Goal: Transaction & Acquisition: Purchase product/service

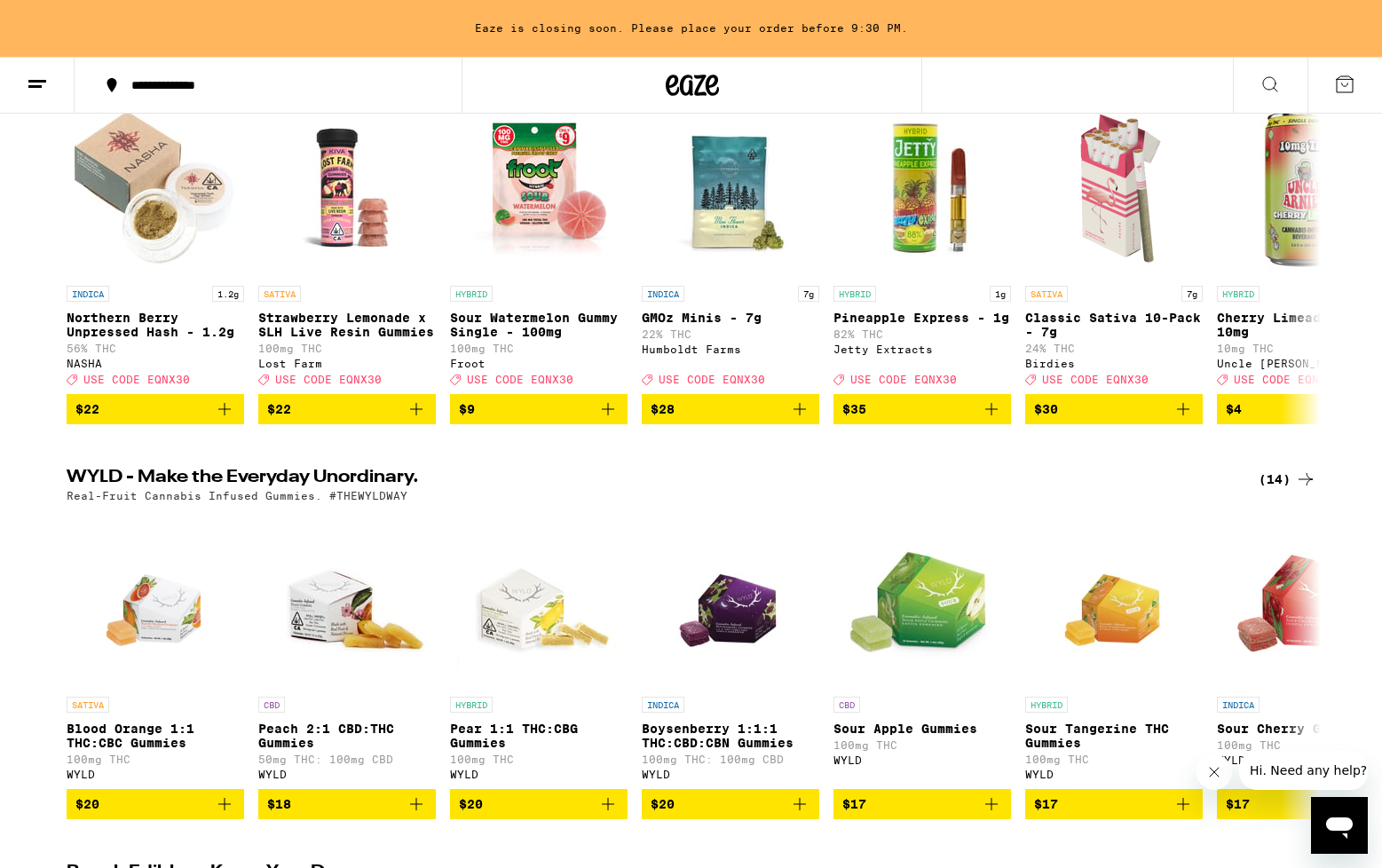
scroll to position [276, 0]
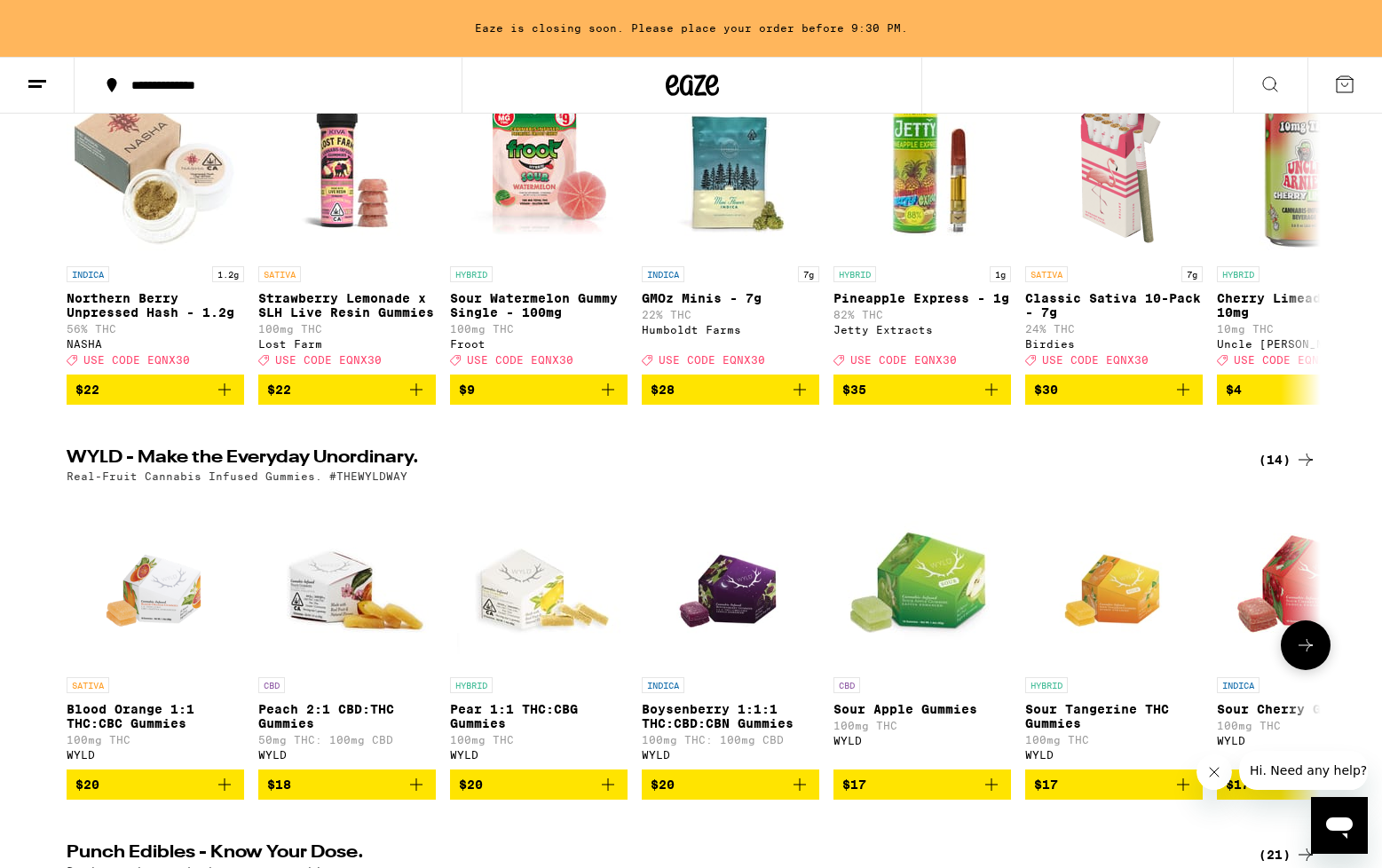
click at [613, 795] on icon "Add to bag" at bounding box center [608, 785] width 22 height 22
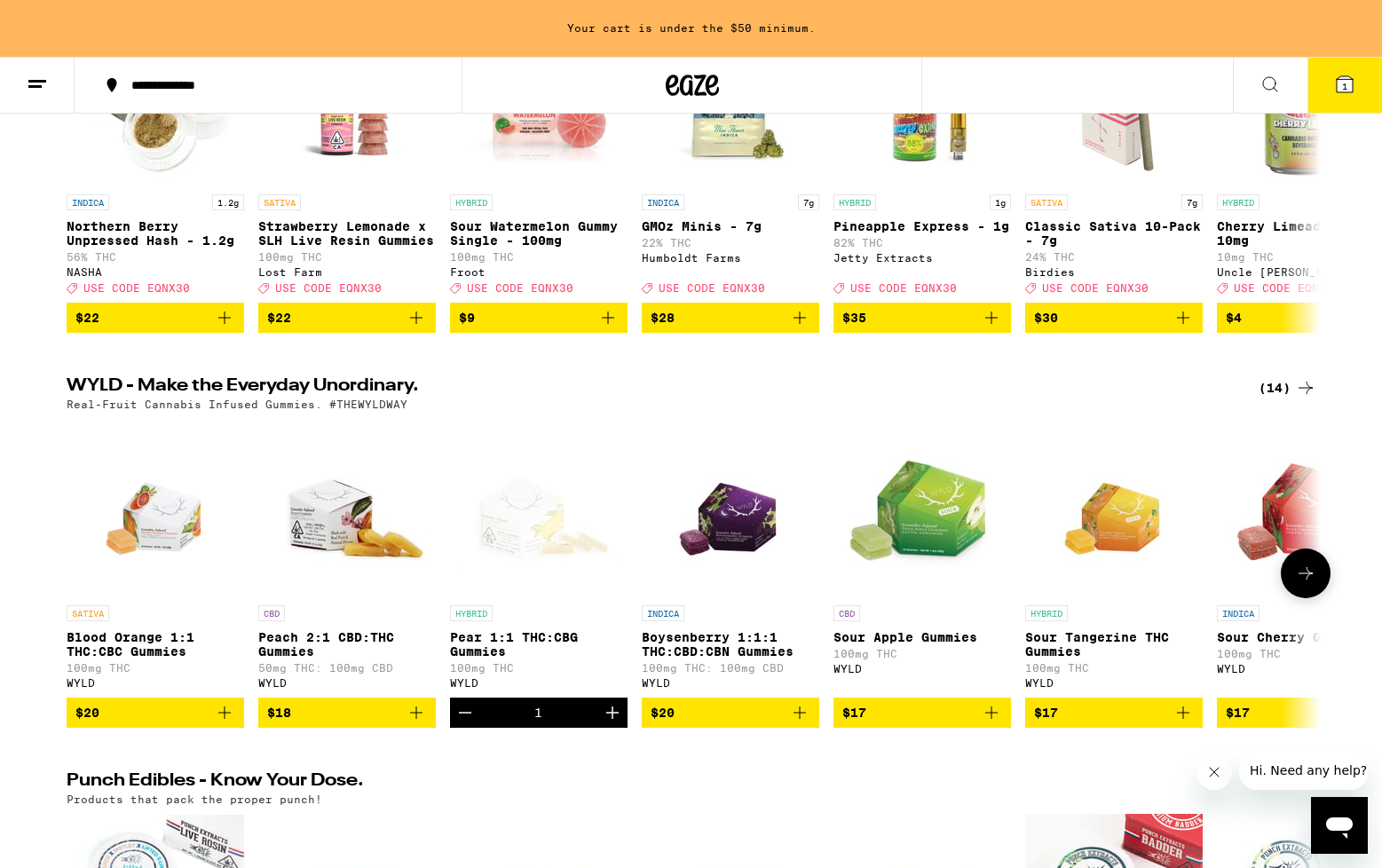
scroll to position [0, 0]
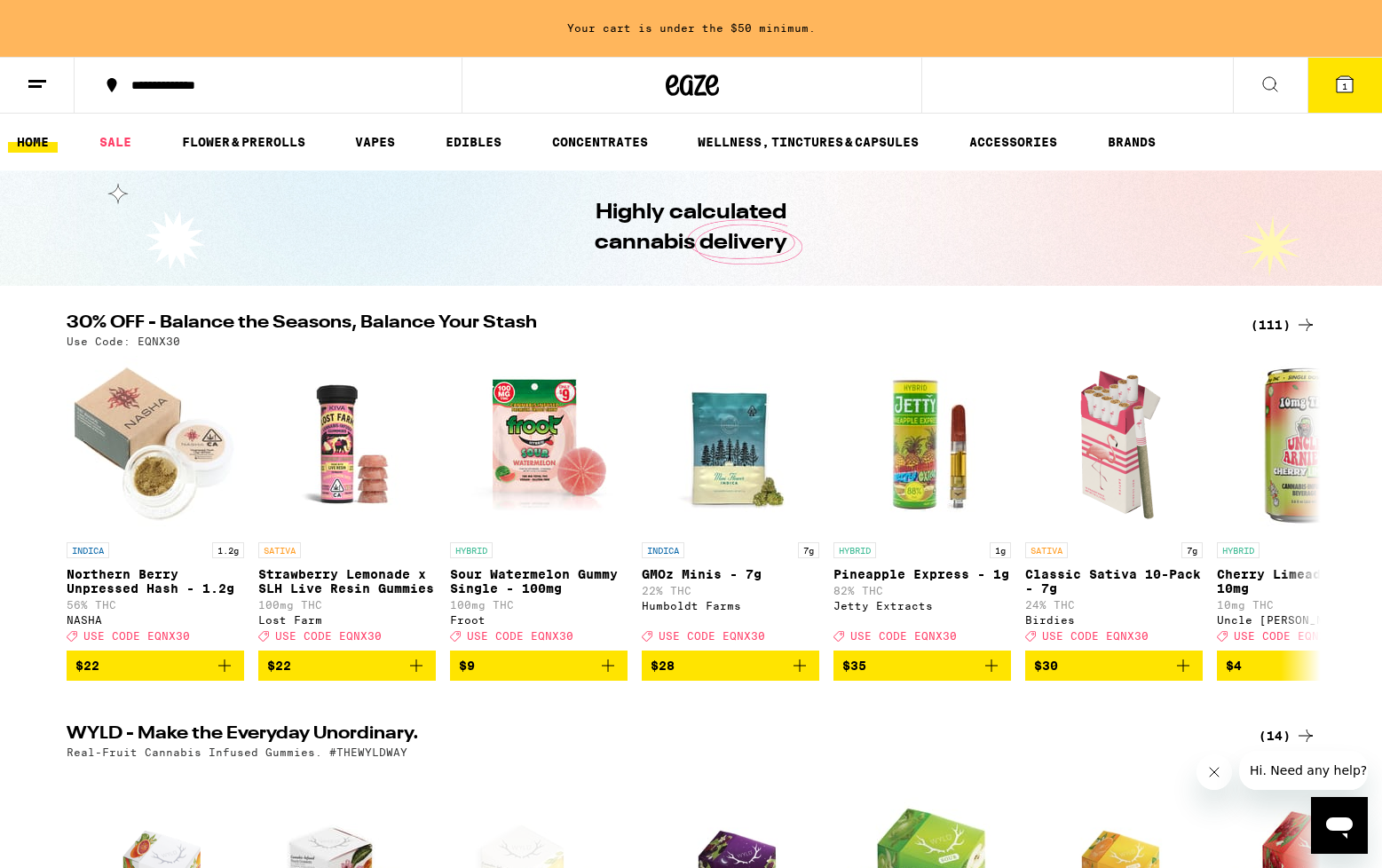
click at [1261, 88] on icon at bounding box center [1271, 84] width 22 height 22
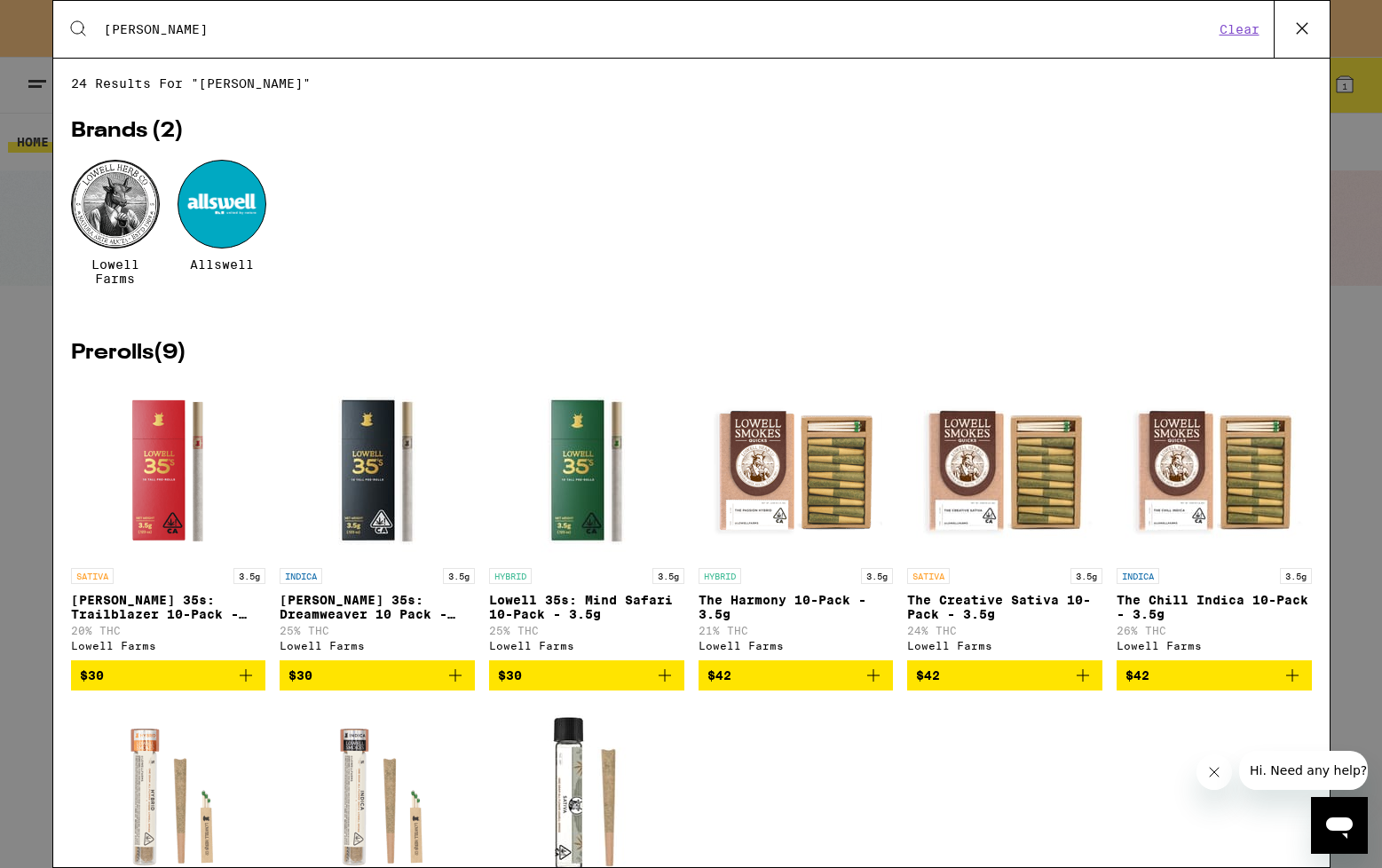
type input "[PERSON_NAME]"
click at [121, 218] on div at bounding box center [115, 204] width 89 height 89
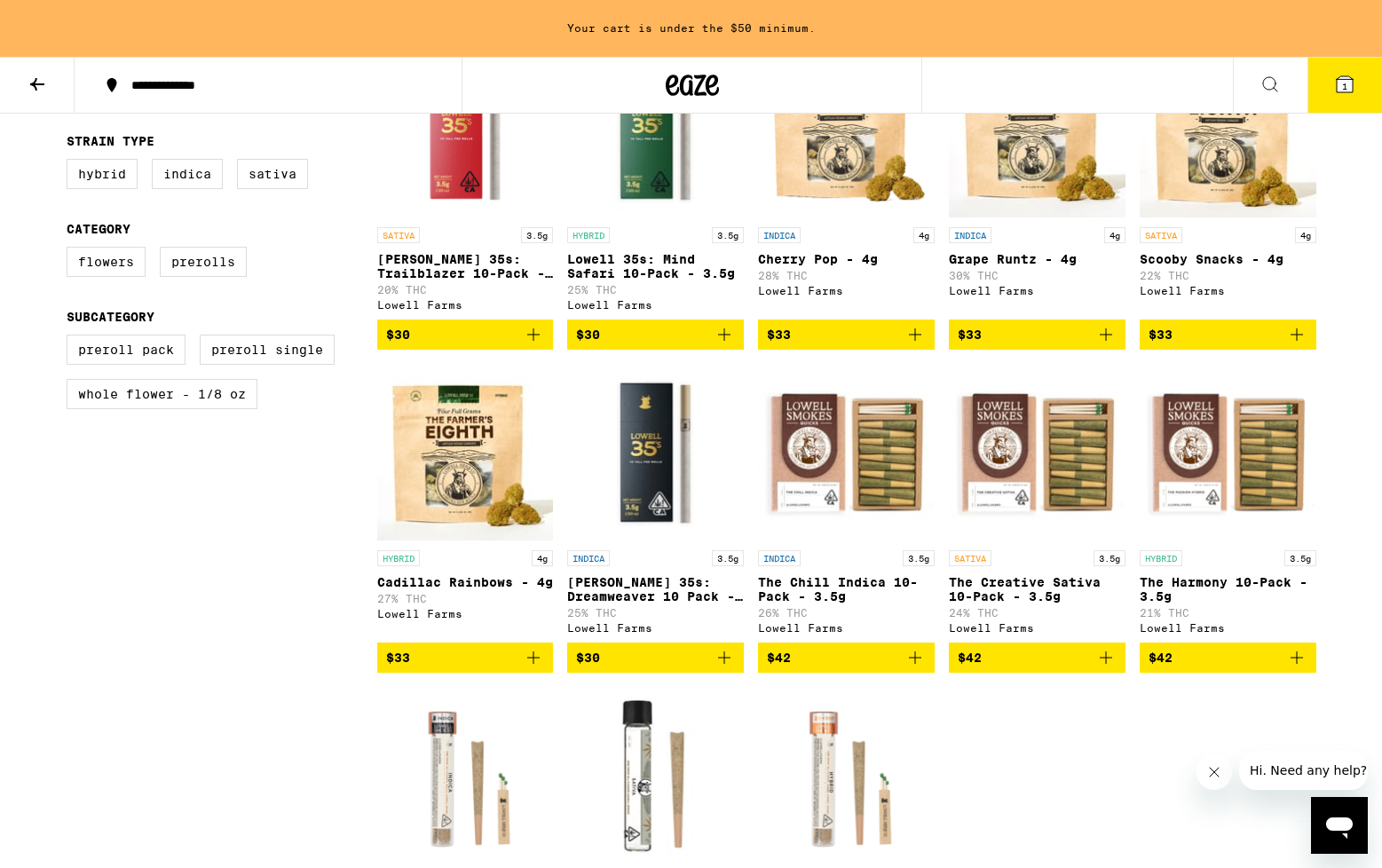
scroll to position [524, 0]
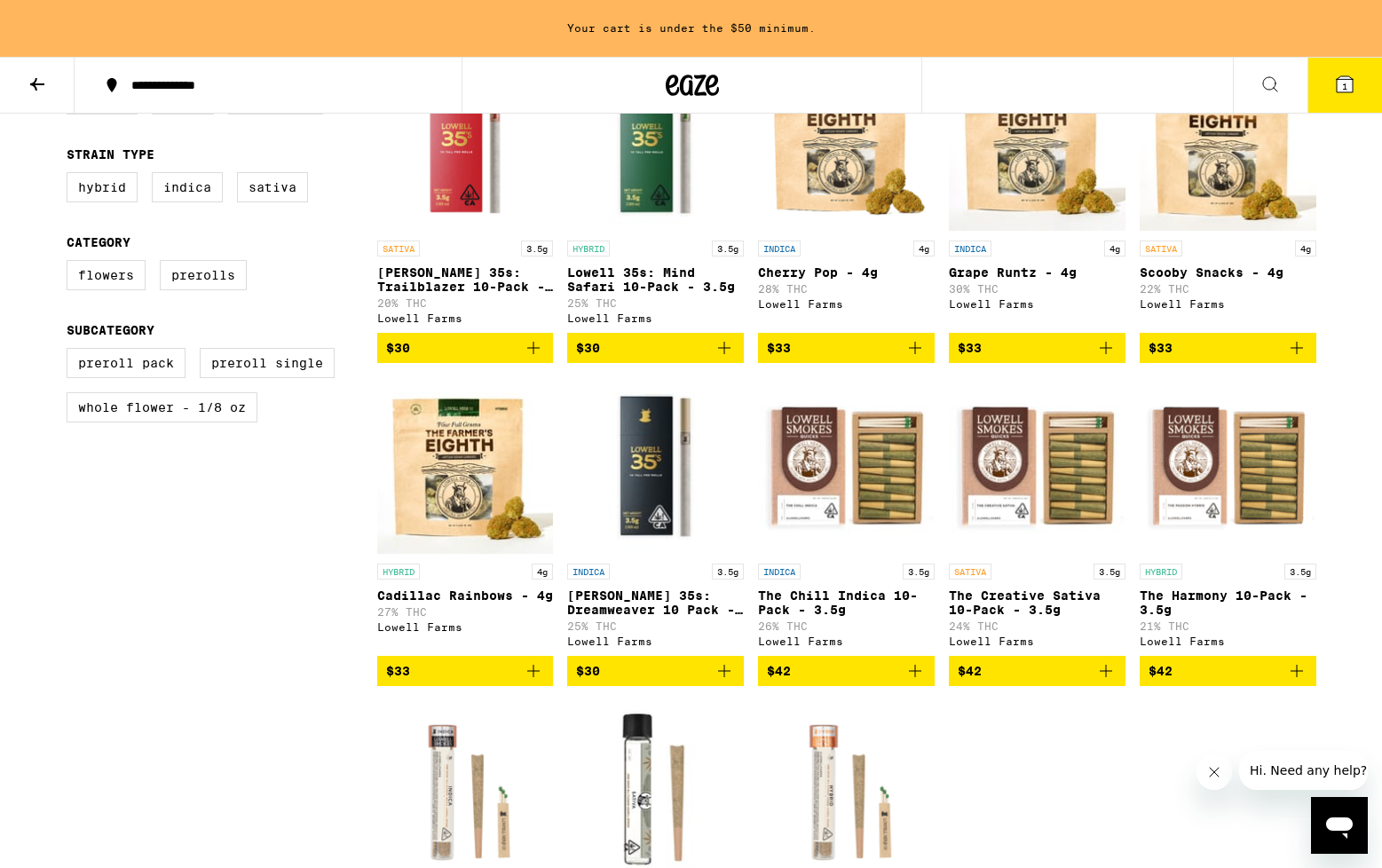
click at [657, 515] on img "Open page for Lowell 35s: Dreamweaver 10 Pack - 3.5g from Lowell Farms" at bounding box center [656, 466] width 177 height 178
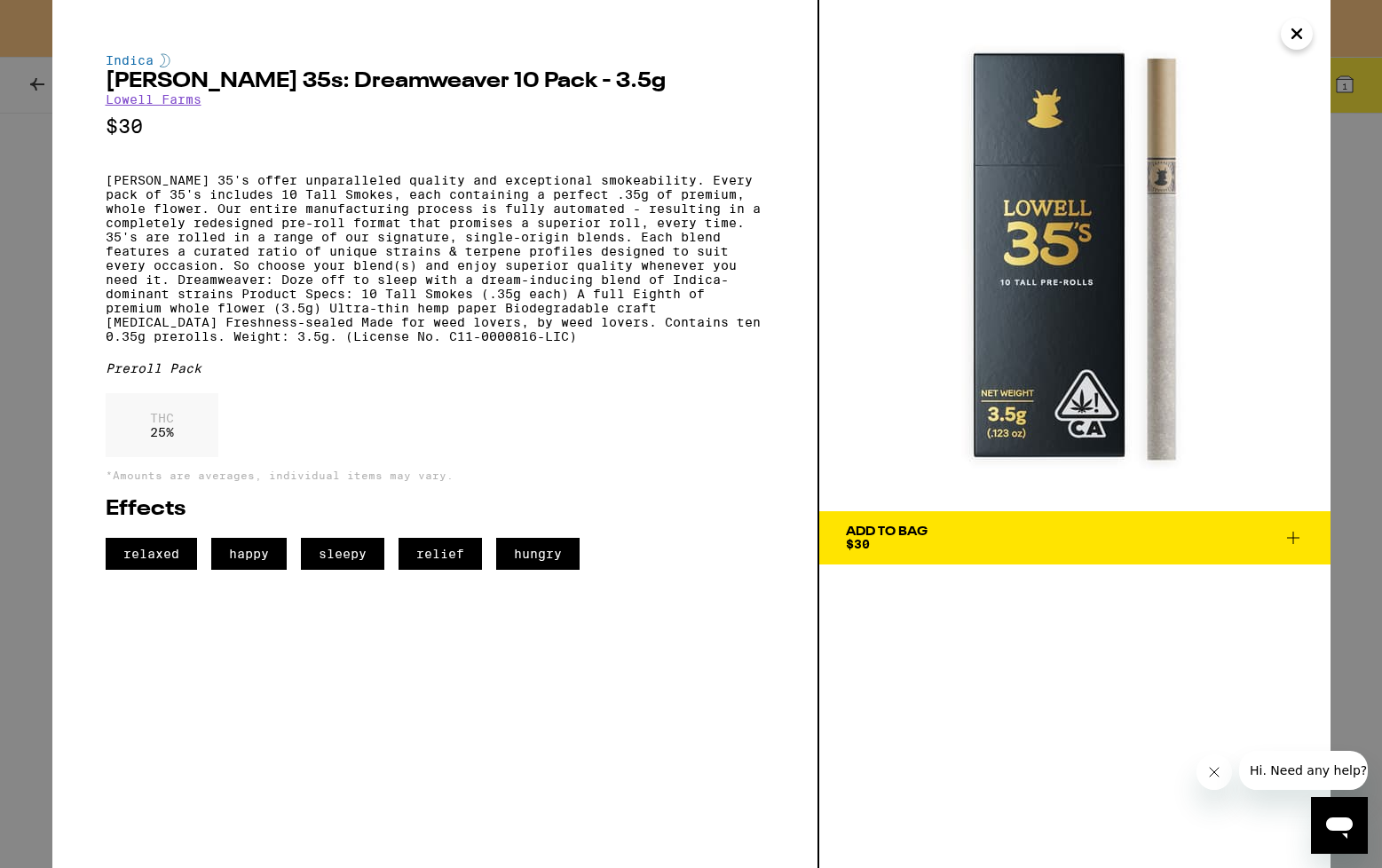
click at [1146, 530] on span "Add To Bag $30" at bounding box center [1075, 537] width 458 height 25
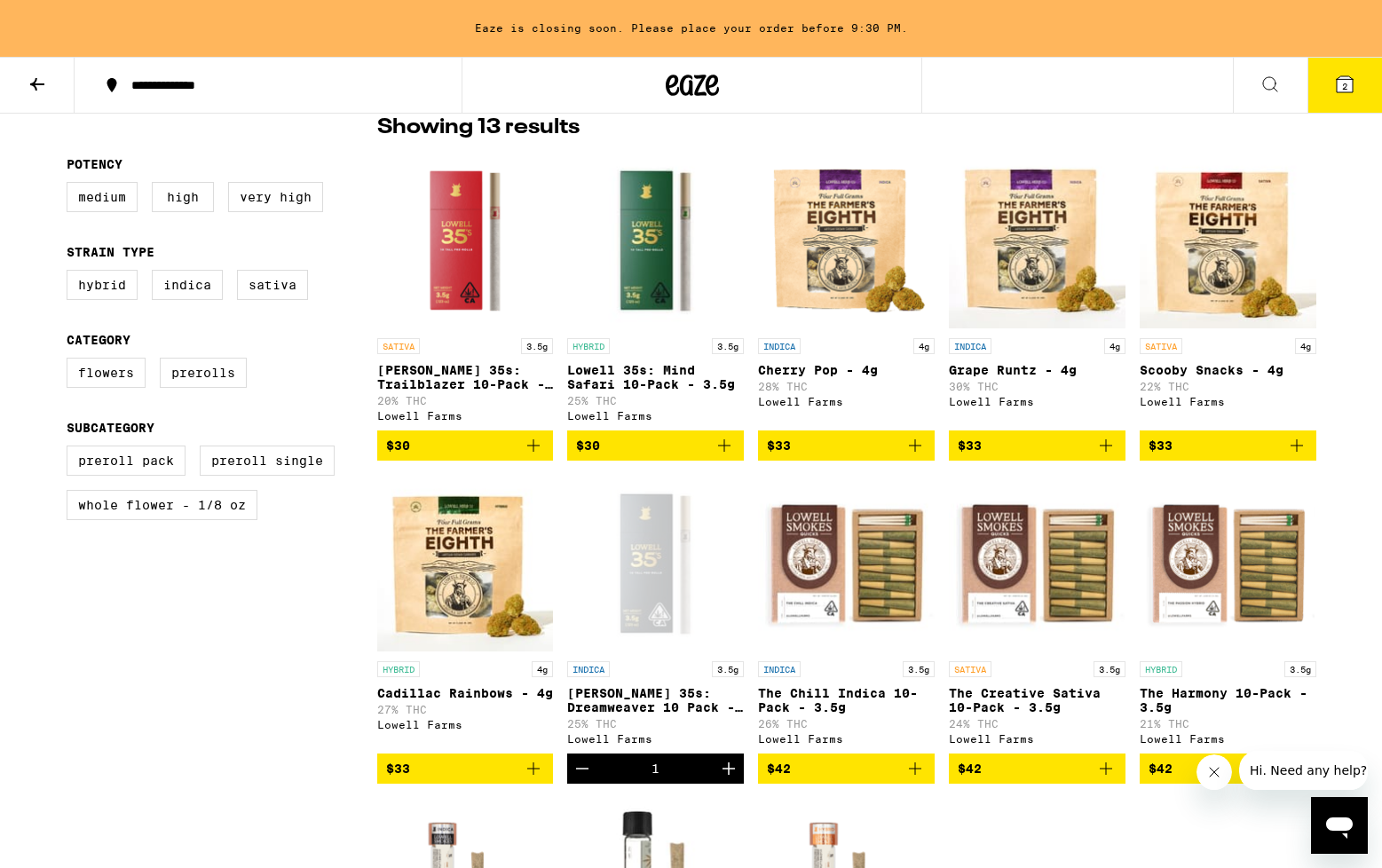
scroll to position [425, 0]
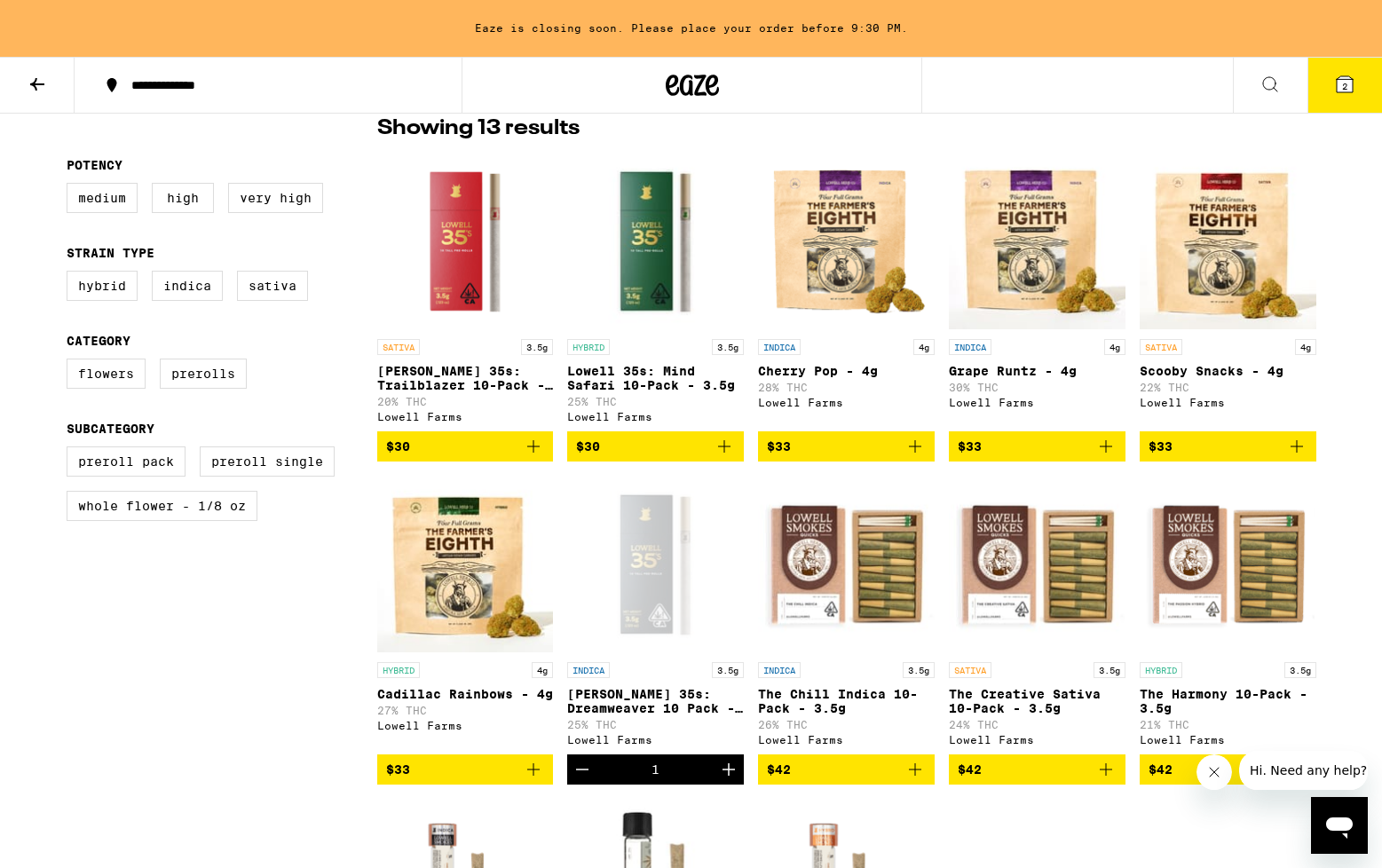
click at [727, 455] on icon "Add to bag" at bounding box center [725, 447] width 22 height 22
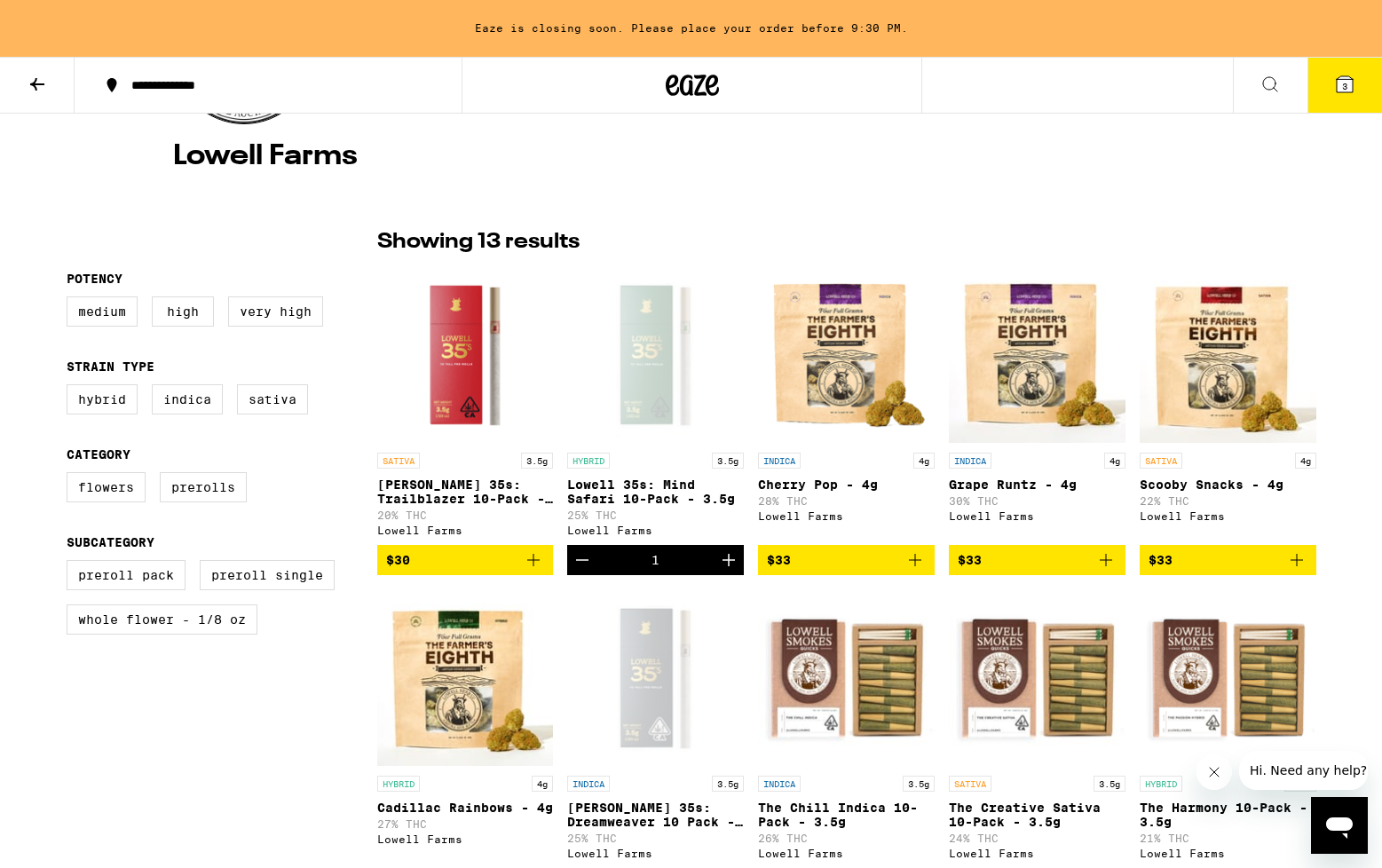
scroll to position [0, 0]
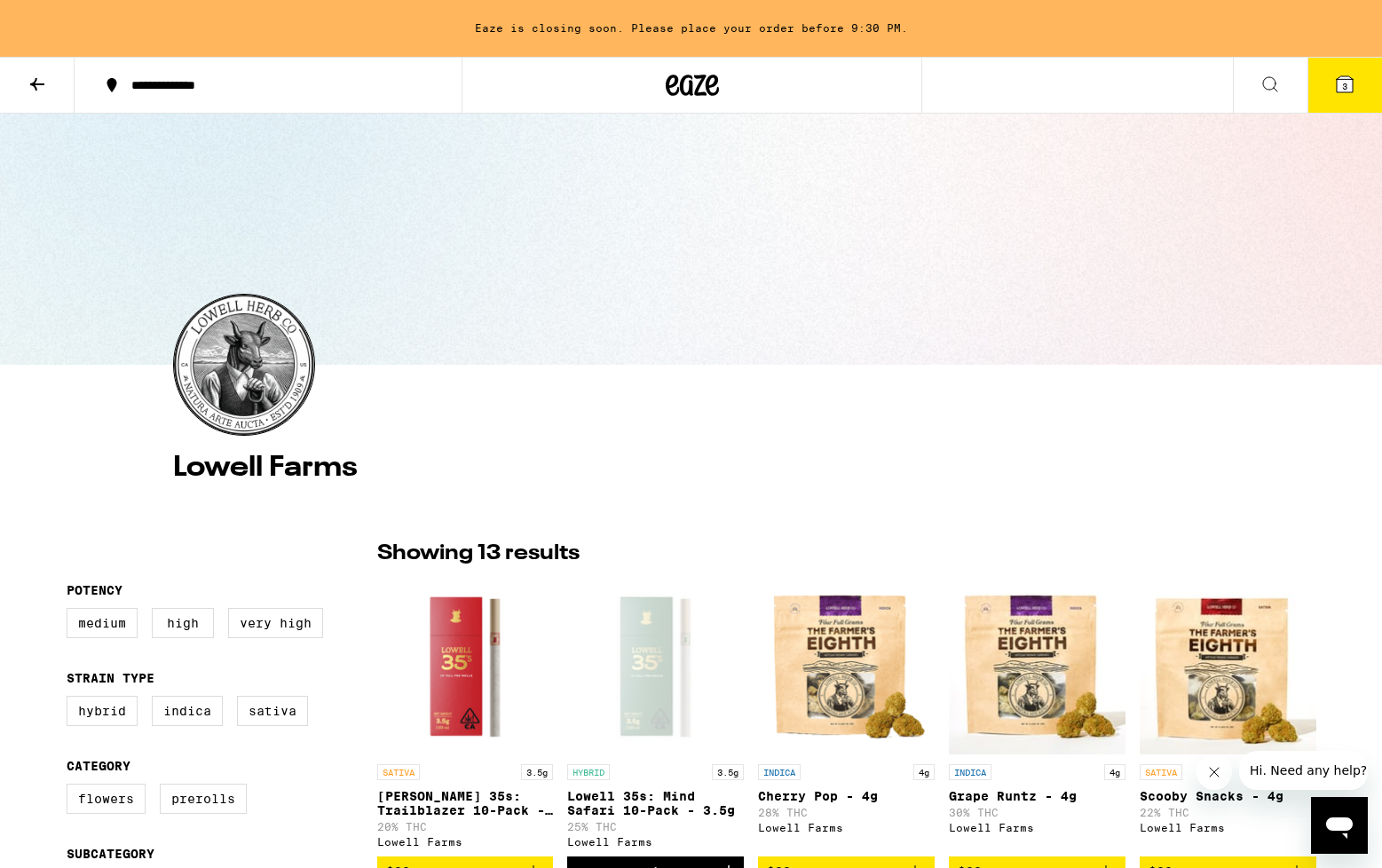
click at [648, 88] on div at bounding box center [691, 85] width 460 height 57
click at [690, 78] on icon at bounding box center [692, 85] width 26 height 22
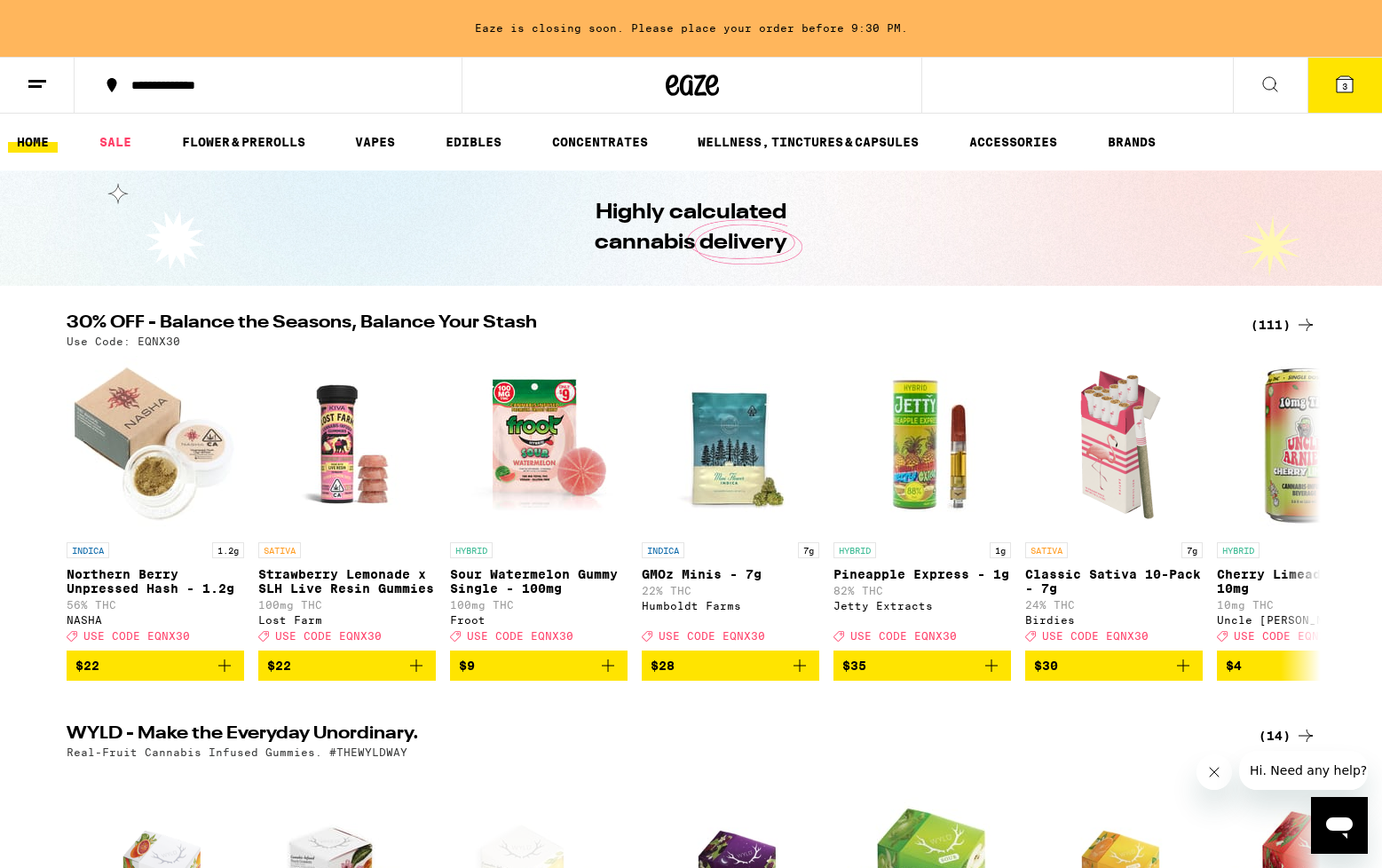
click at [1353, 82] on icon at bounding box center [1345, 84] width 16 height 16
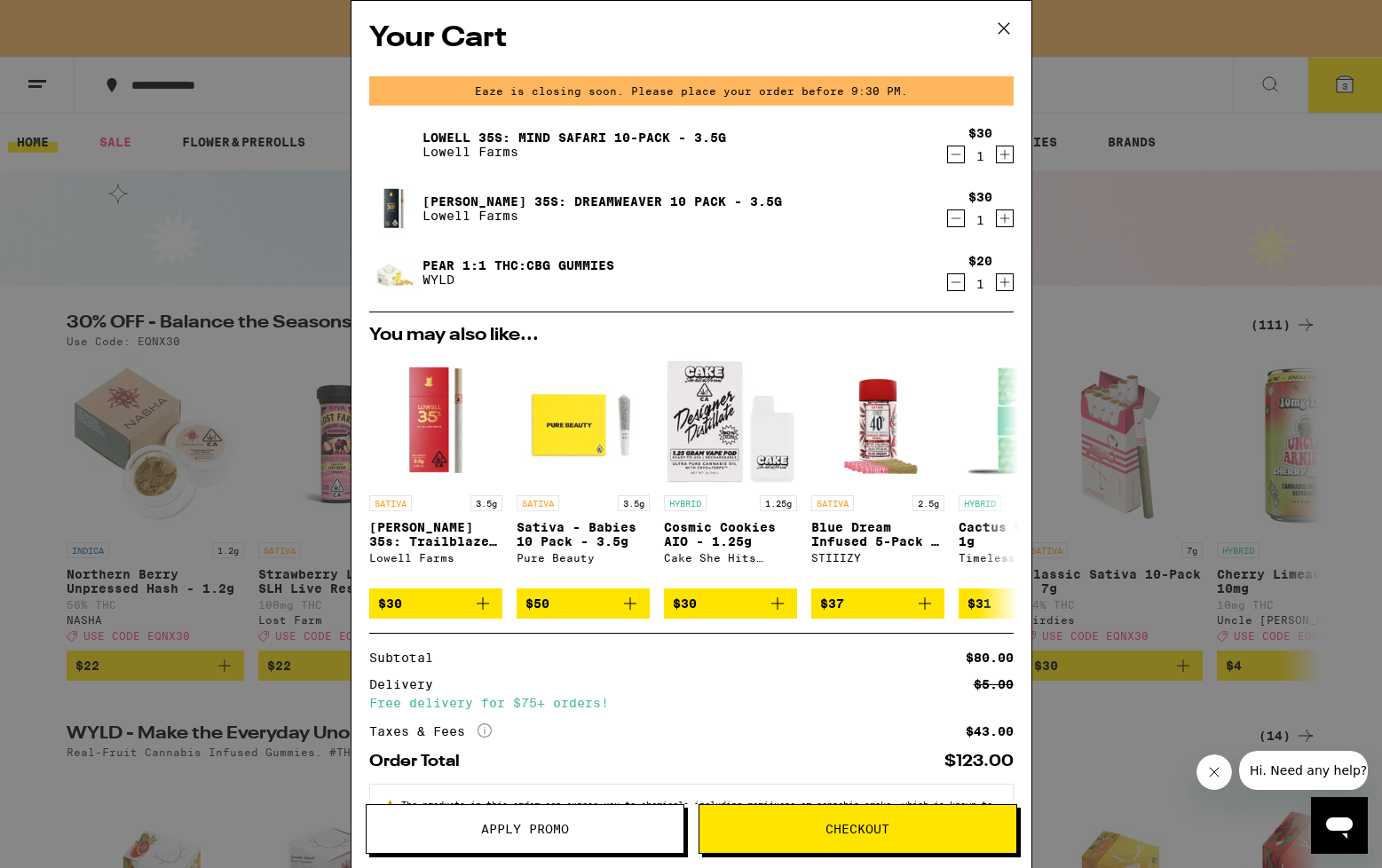
click at [954, 158] on icon "Decrement" at bounding box center [956, 154] width 16 height 22
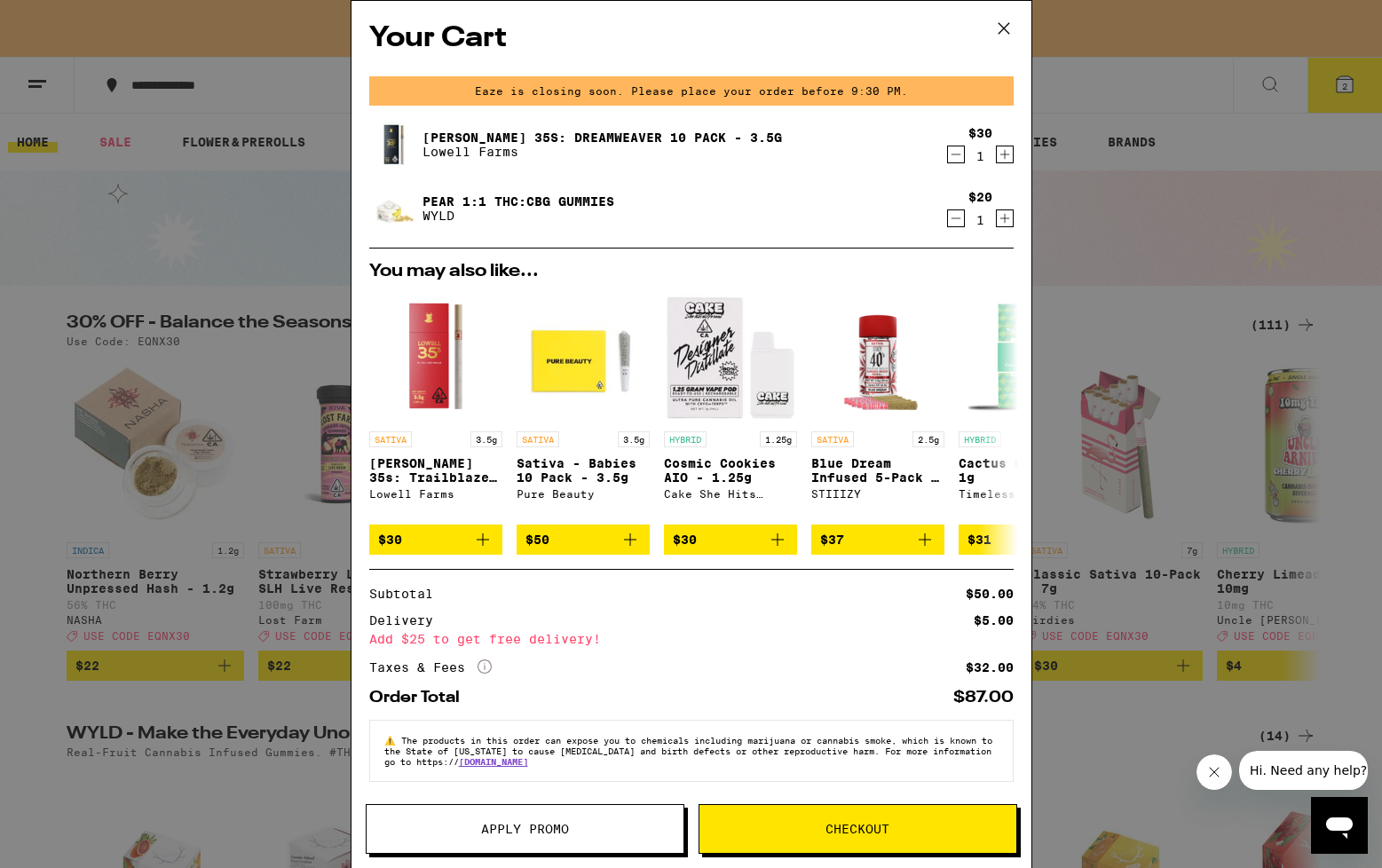
click at [623, 816] on button "Apply Promo" at bounding box center [524, 829] width 318 height 50
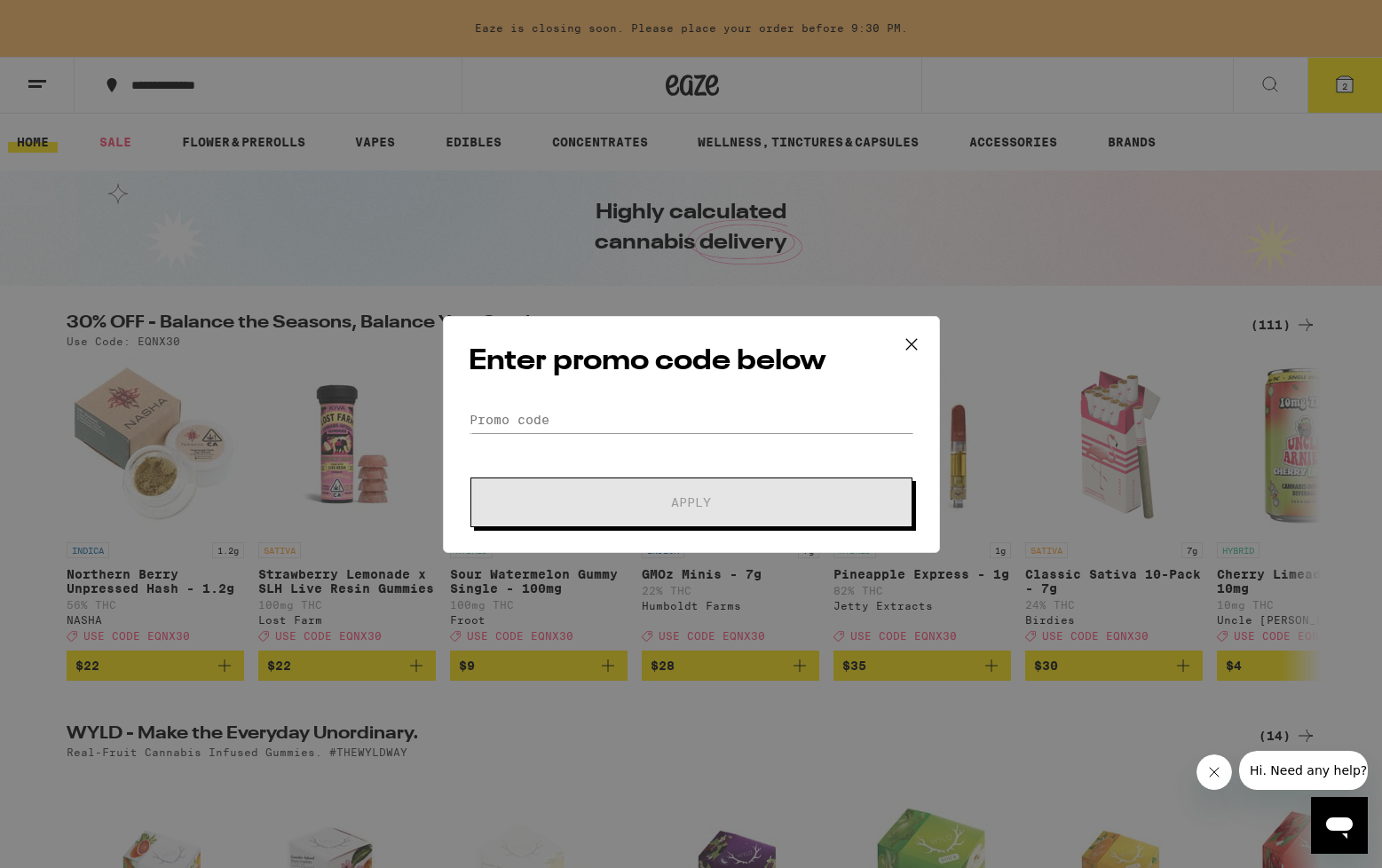
click at [592, 395] on div "Enter promo code below Promo Code Apply" at bounding box center [691, 434] width 497 height 237
click at [569, 409] on input "Promo Code" at bounding box center [691, 419] width 446 height 26
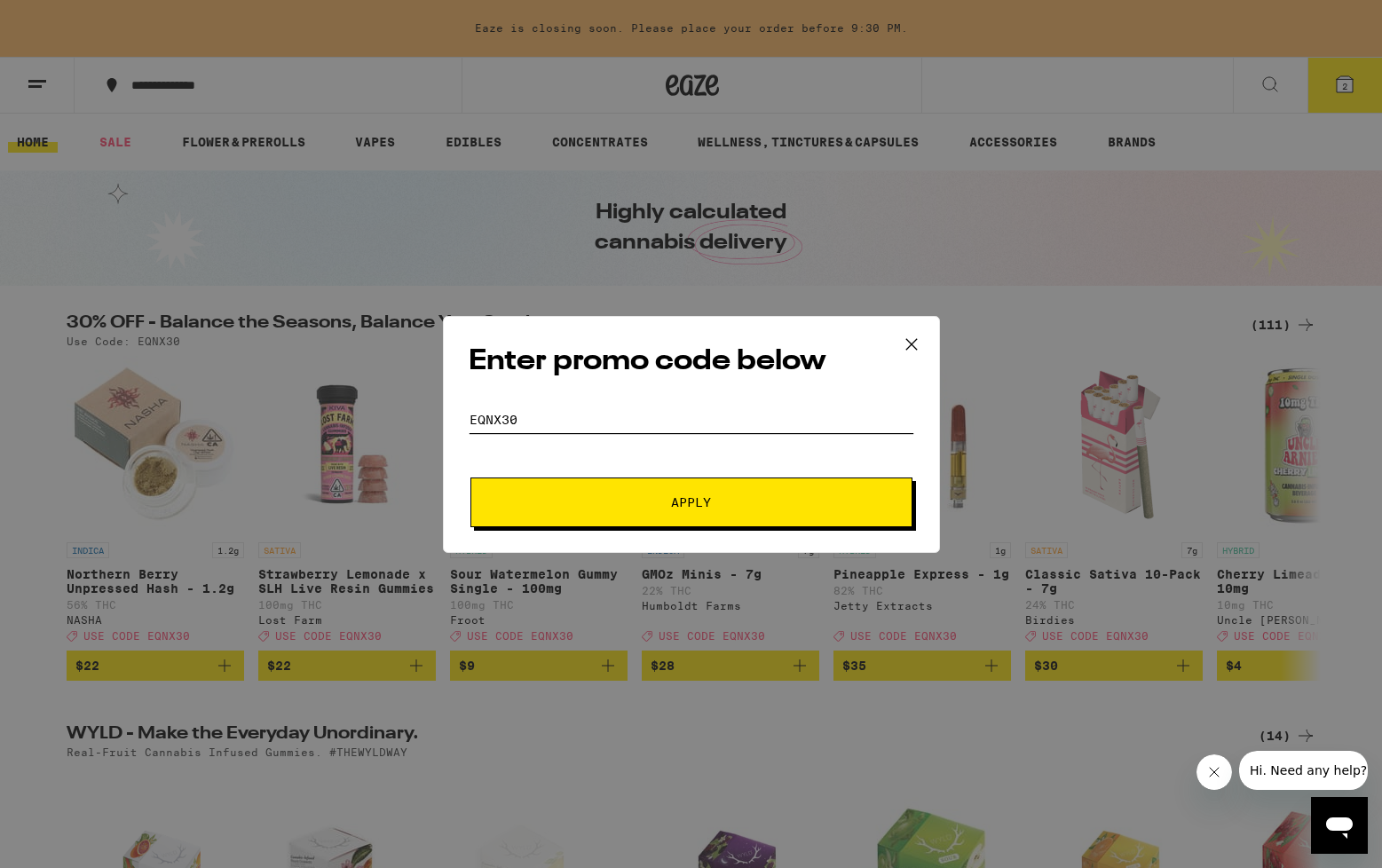
type input "EQNX30"
click at [470, 478] on button "Apply" at bounding box center [691, 502] width 442 height 50
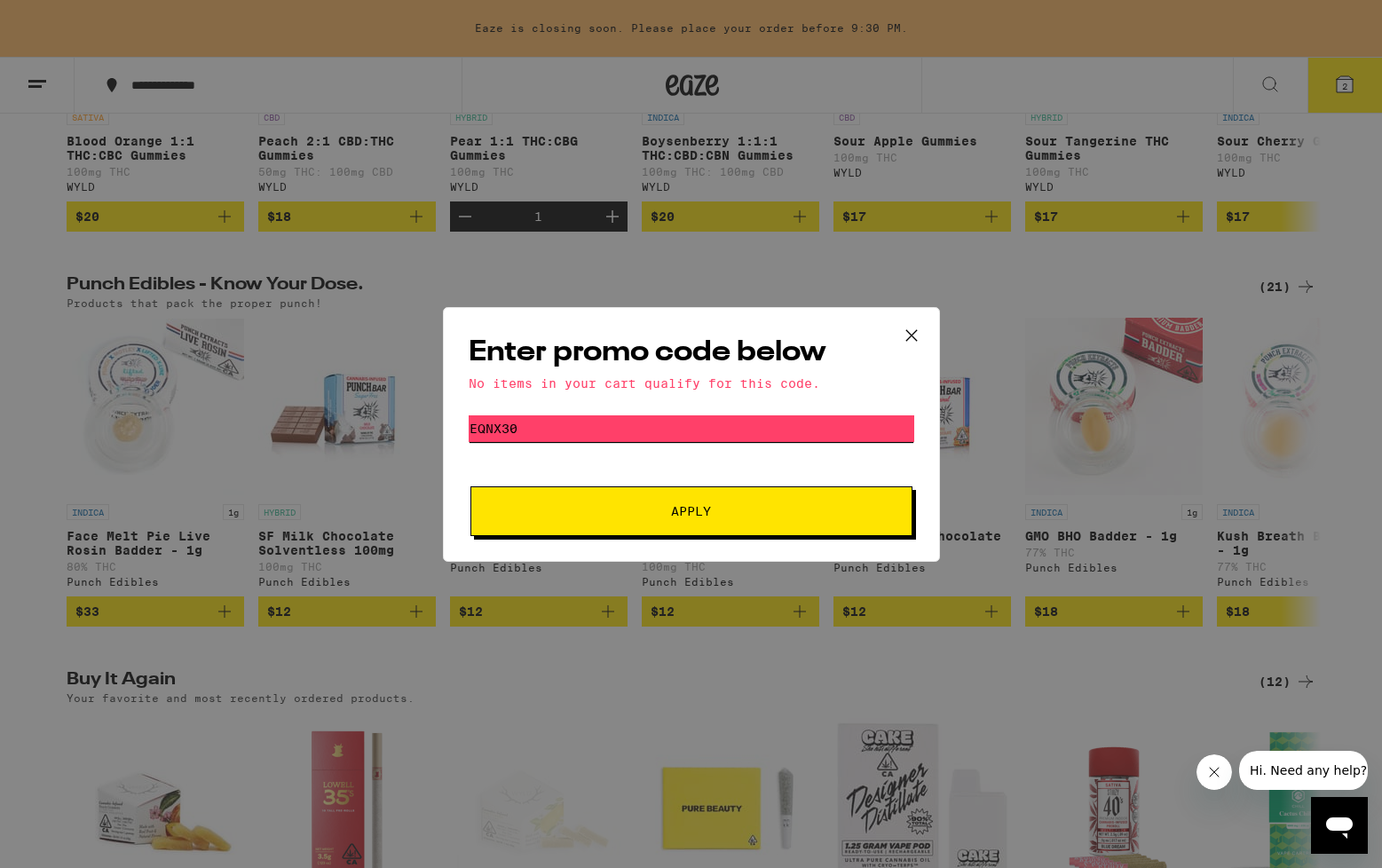
scroll to position [849, 0]
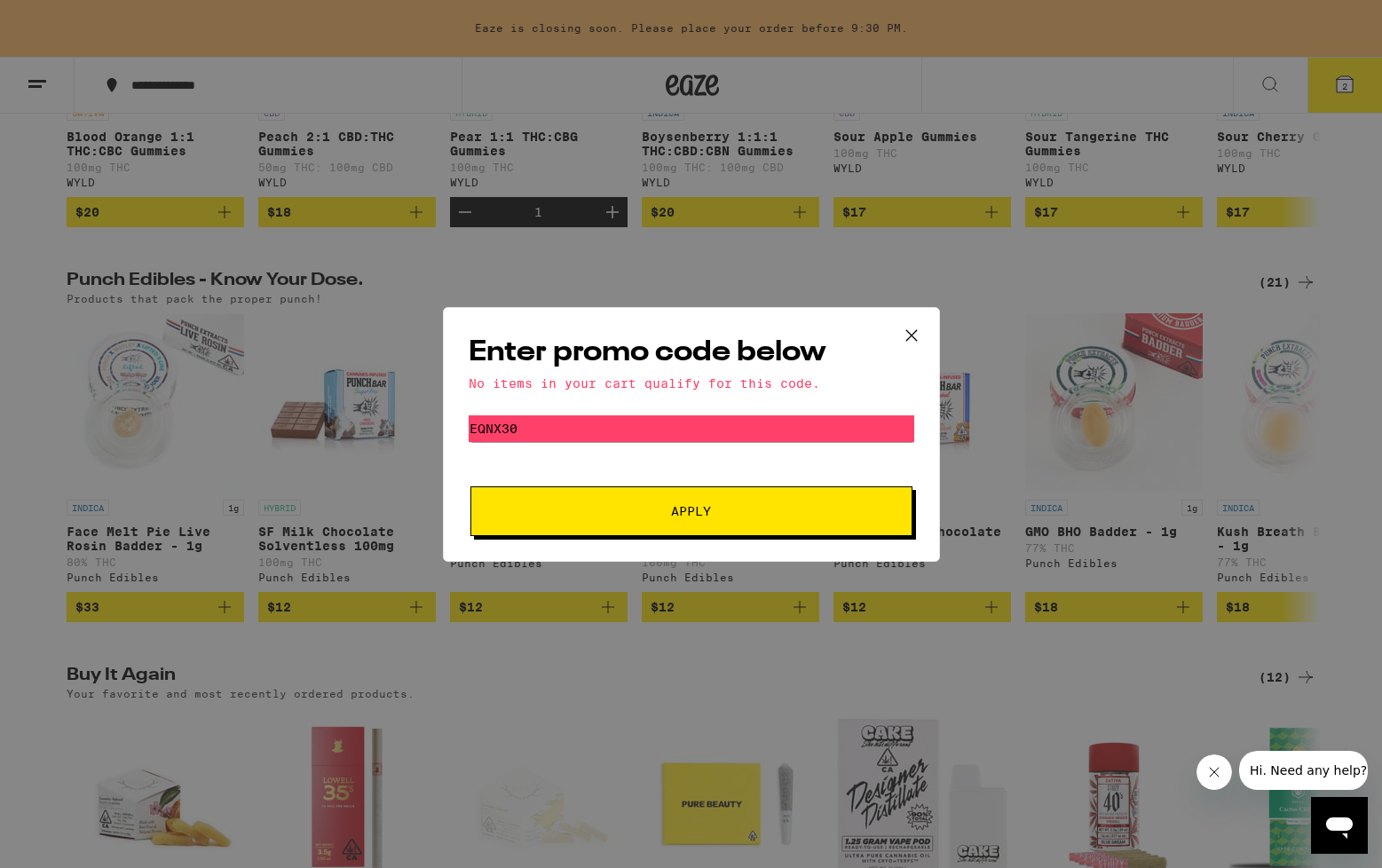
click at [911, 337] on icon at bounding box center [912, 335] width 26 height 26
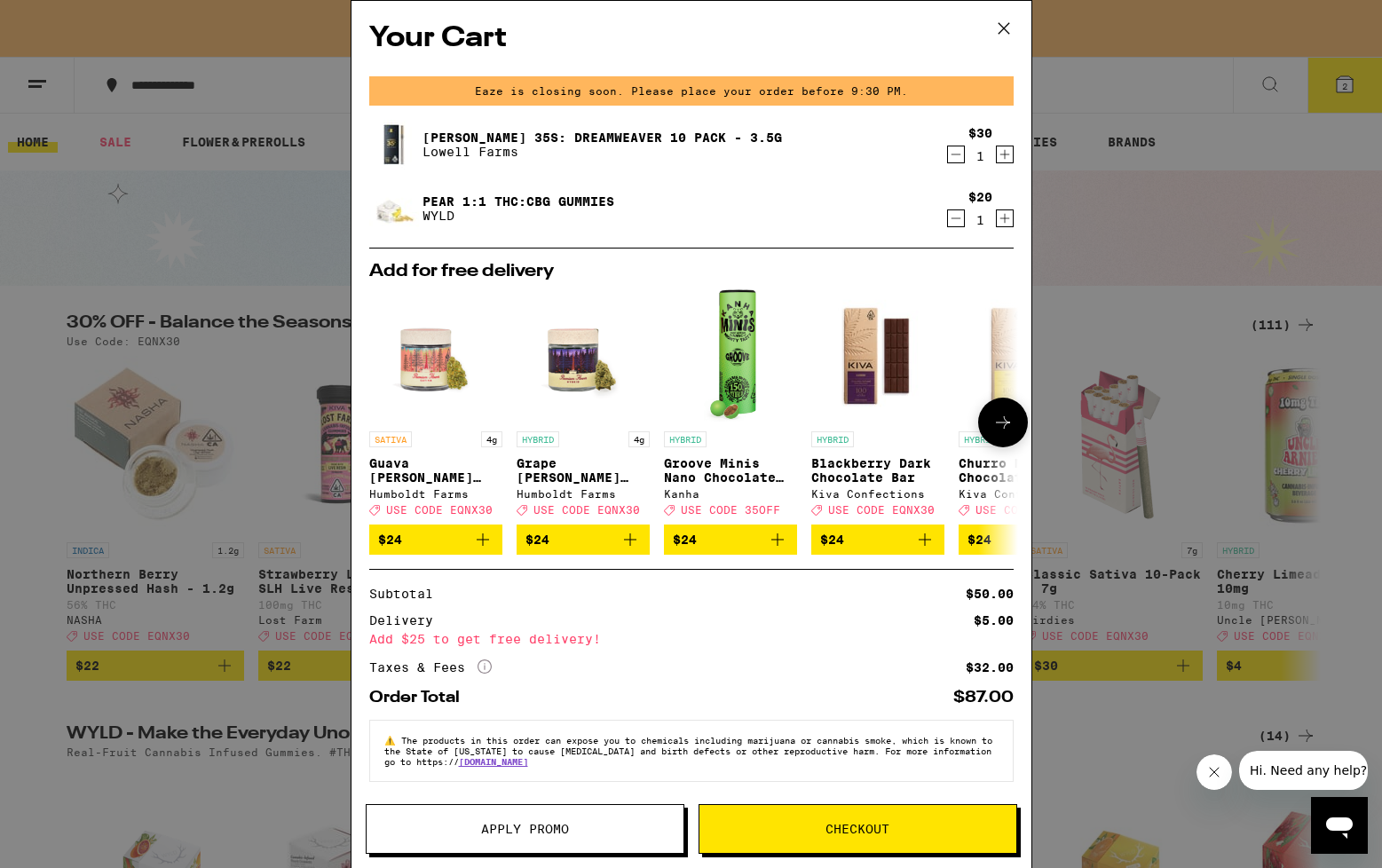
scroll to position [16, 0]
click at [826, 835] on button "Checkout" at bounding box center [858, 829] width 318 height 50
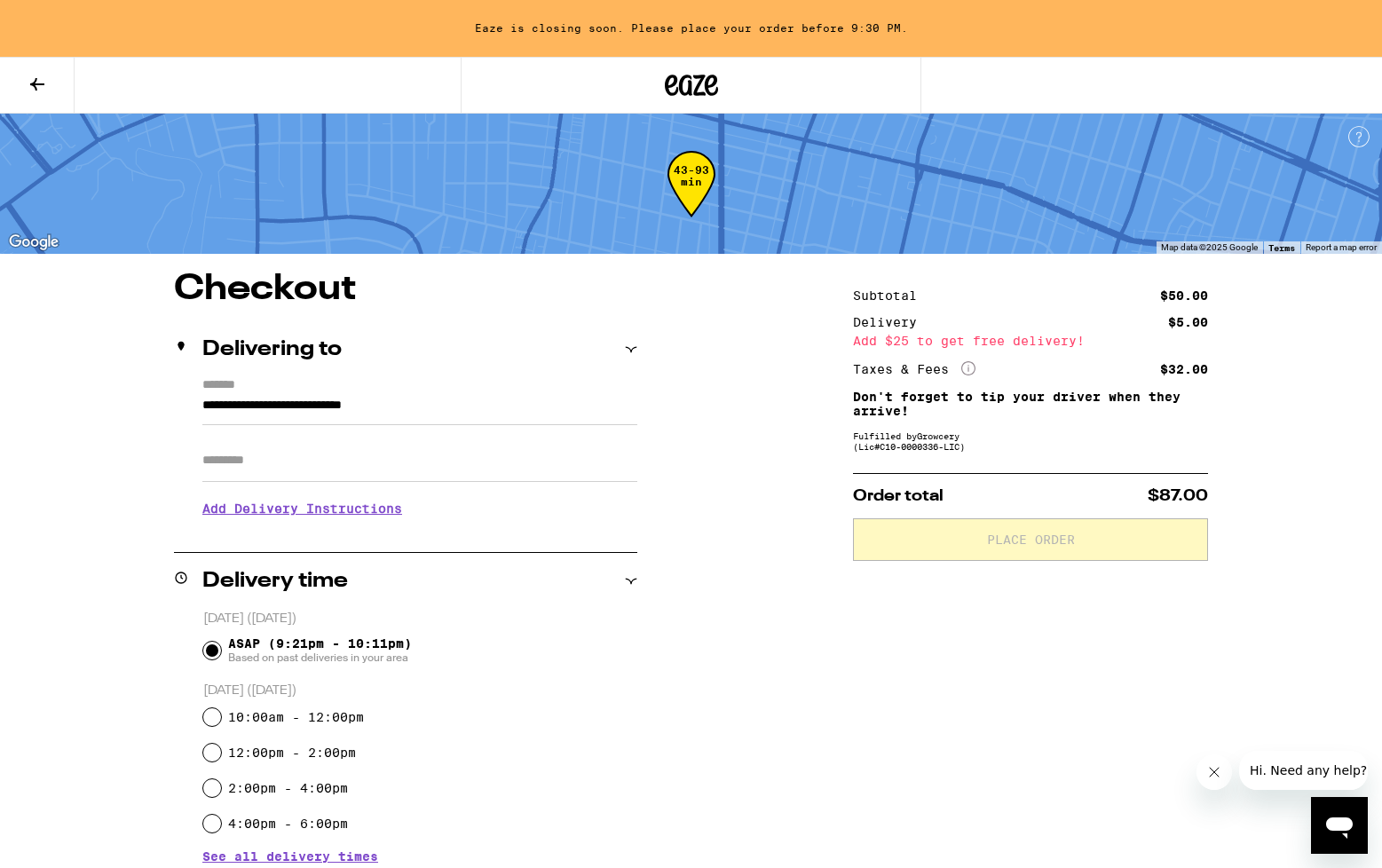
click at [418, 452] on input "Apt/Suite" at bounding box center [419, 460] width 435 height 43
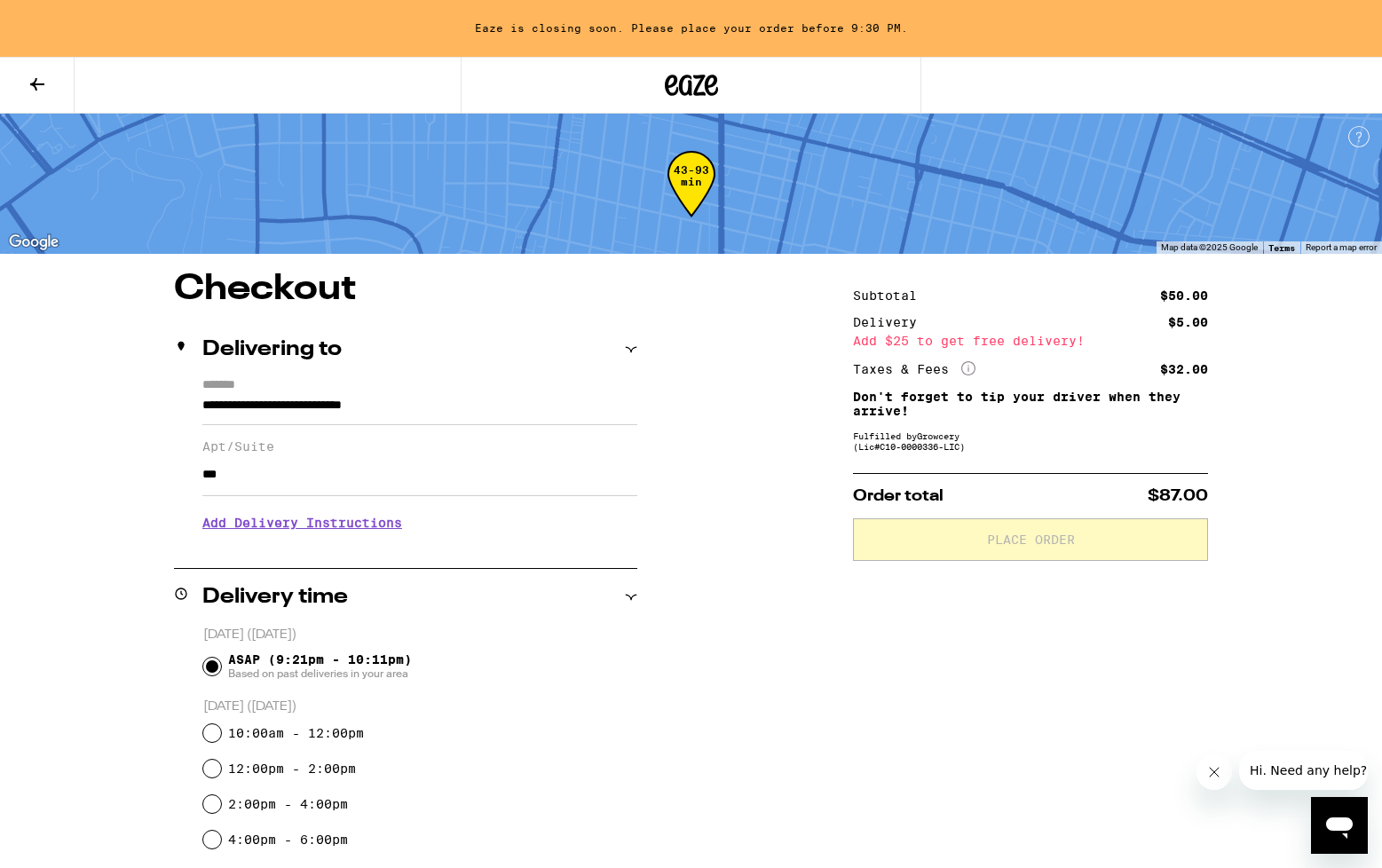
type input "***"
click at [282, 532] on h3 "Add Delivery Instructions" at bounding box center [419, 522] width 435 height 41
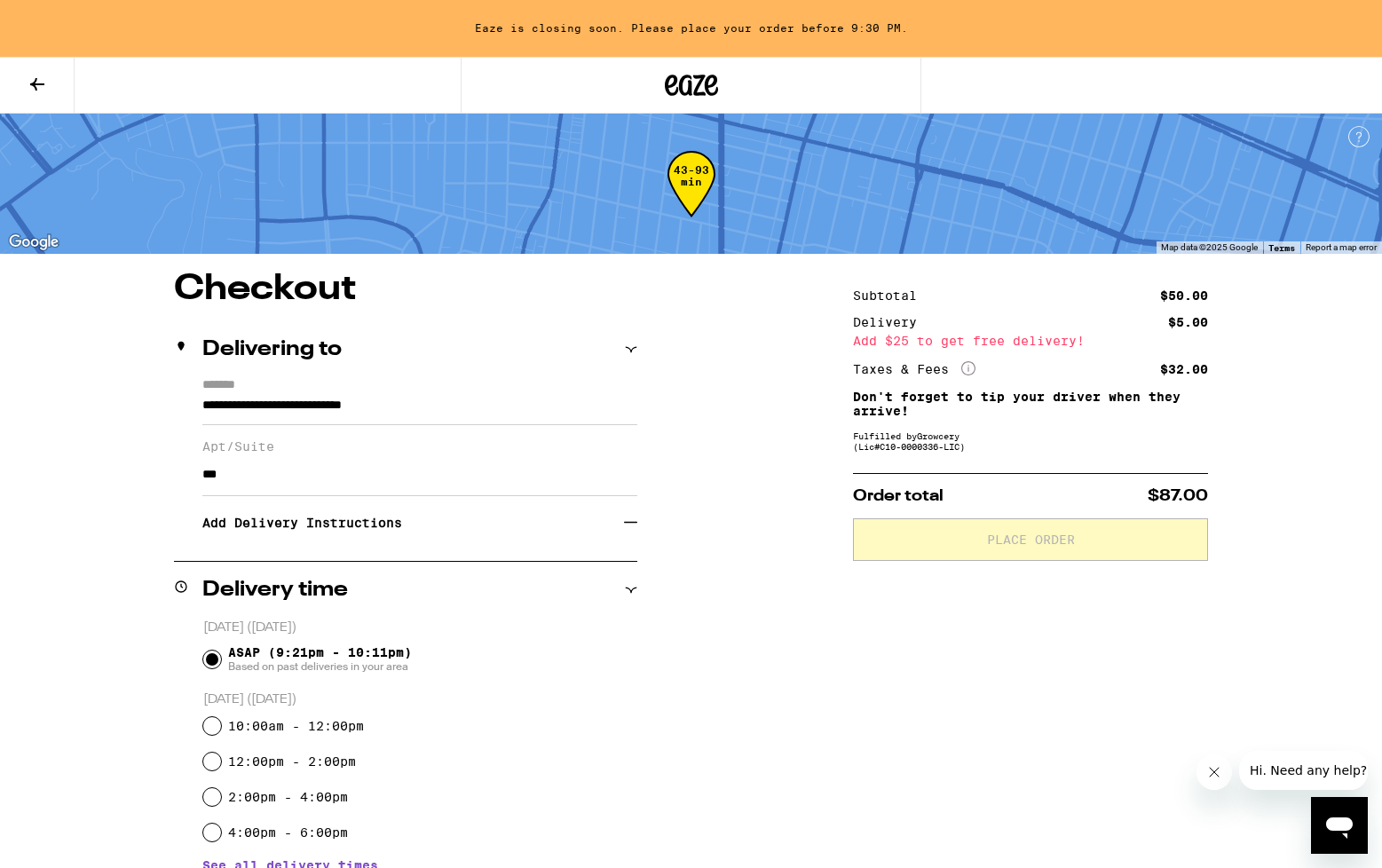
click at [282, 532] on h3 "Add Delivery Instructions" at bounding box center [413, 522] width 421 height 41
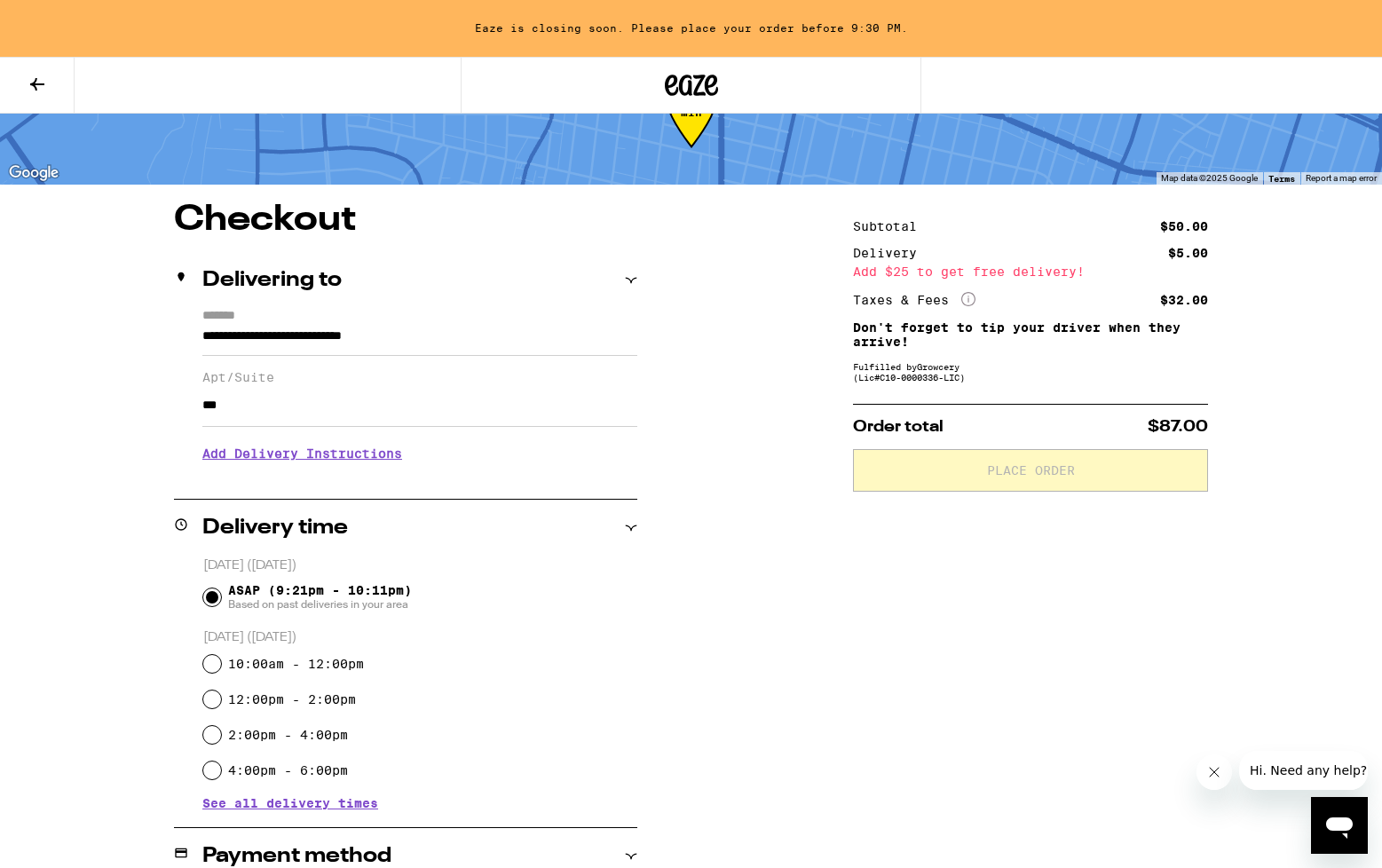
scroll to position [423, 0]
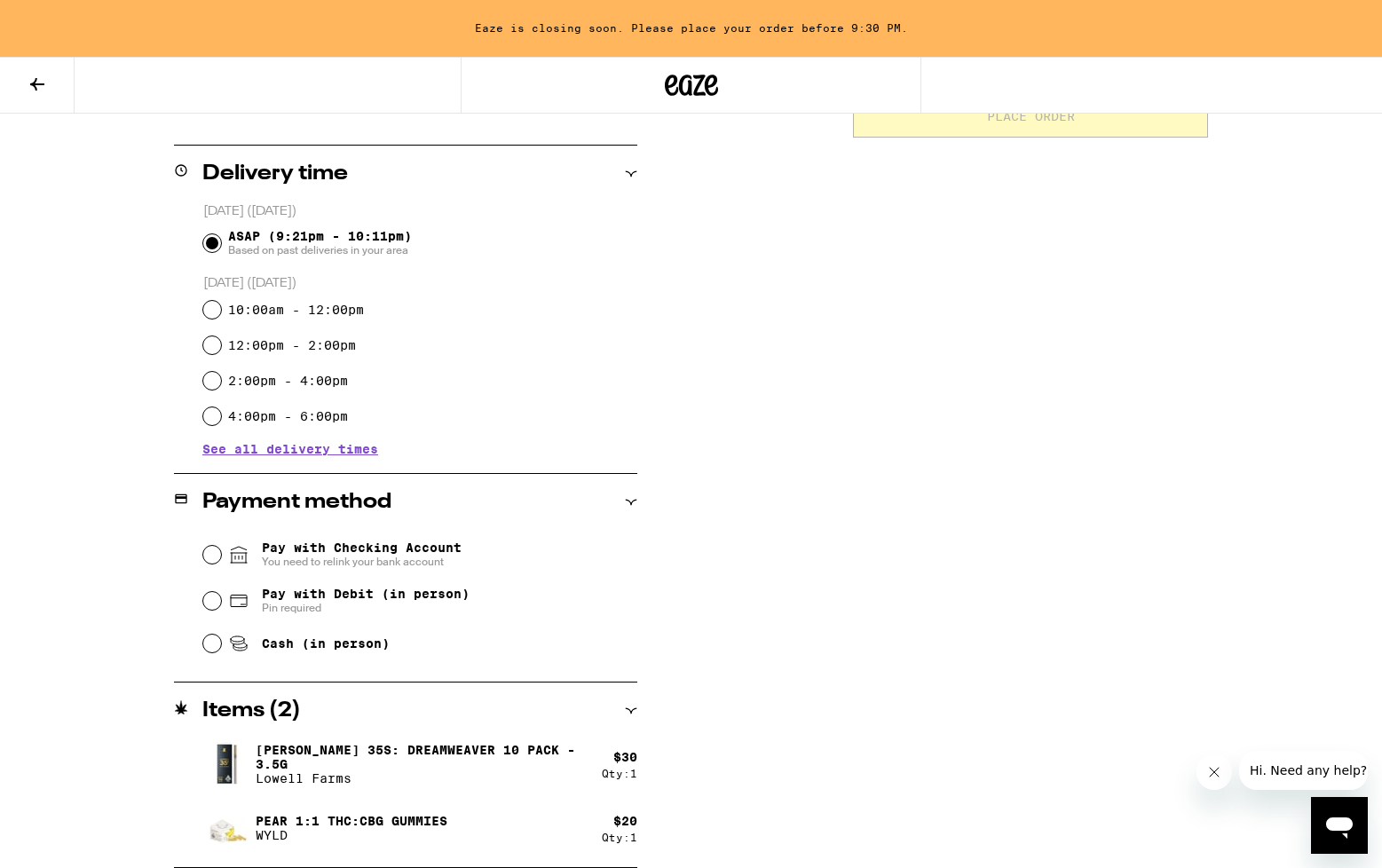
click at [430, 547] on span "Pay with Checking Account You need to relink your bank account" at bounding box center [361, 554] width 199 height 28
click at [221, 547] on input "Pay with Checking Account You need to relink your bank account" at bounding box center [212, 554] width 18 height 18
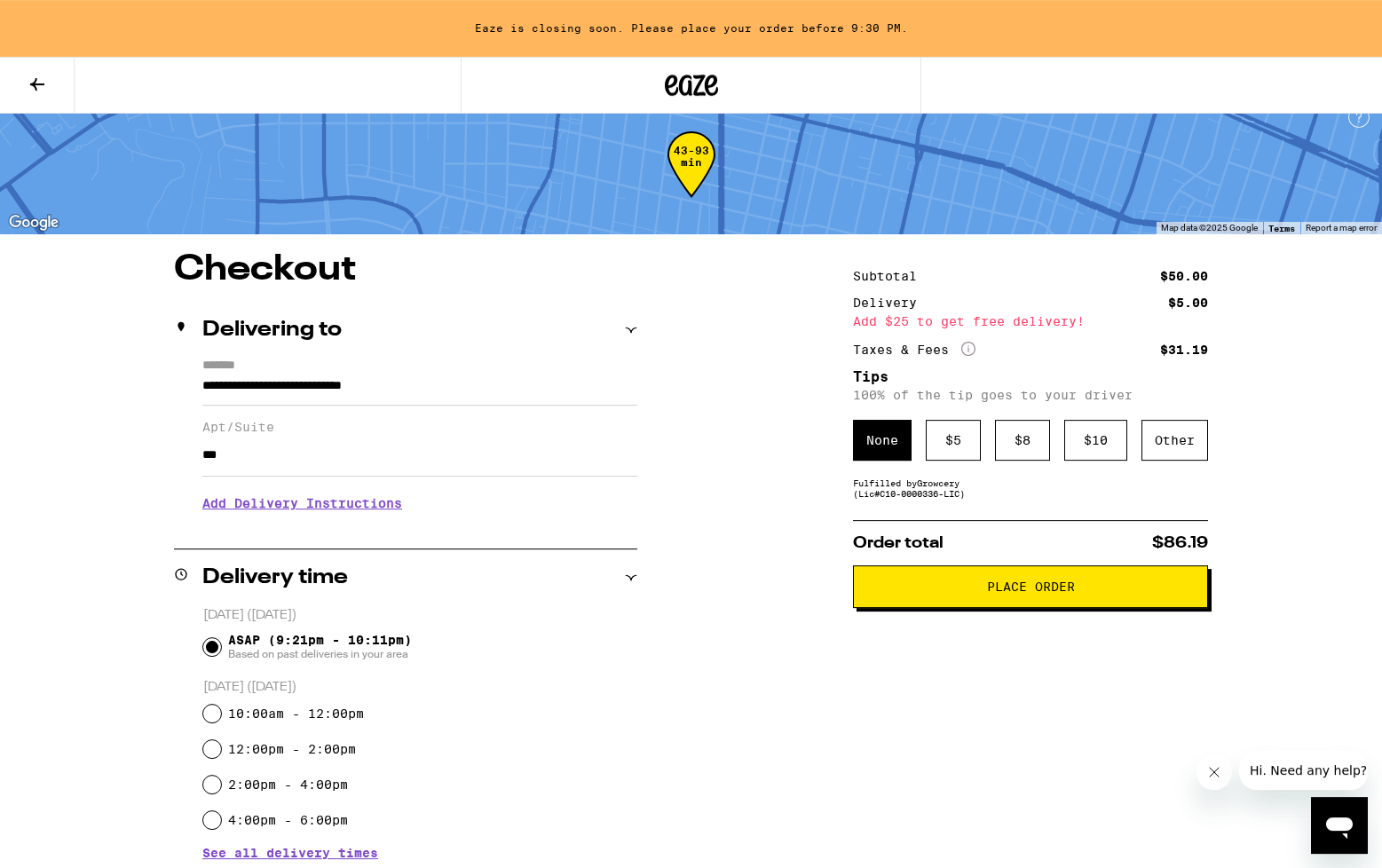
scroll to position [0, 0]
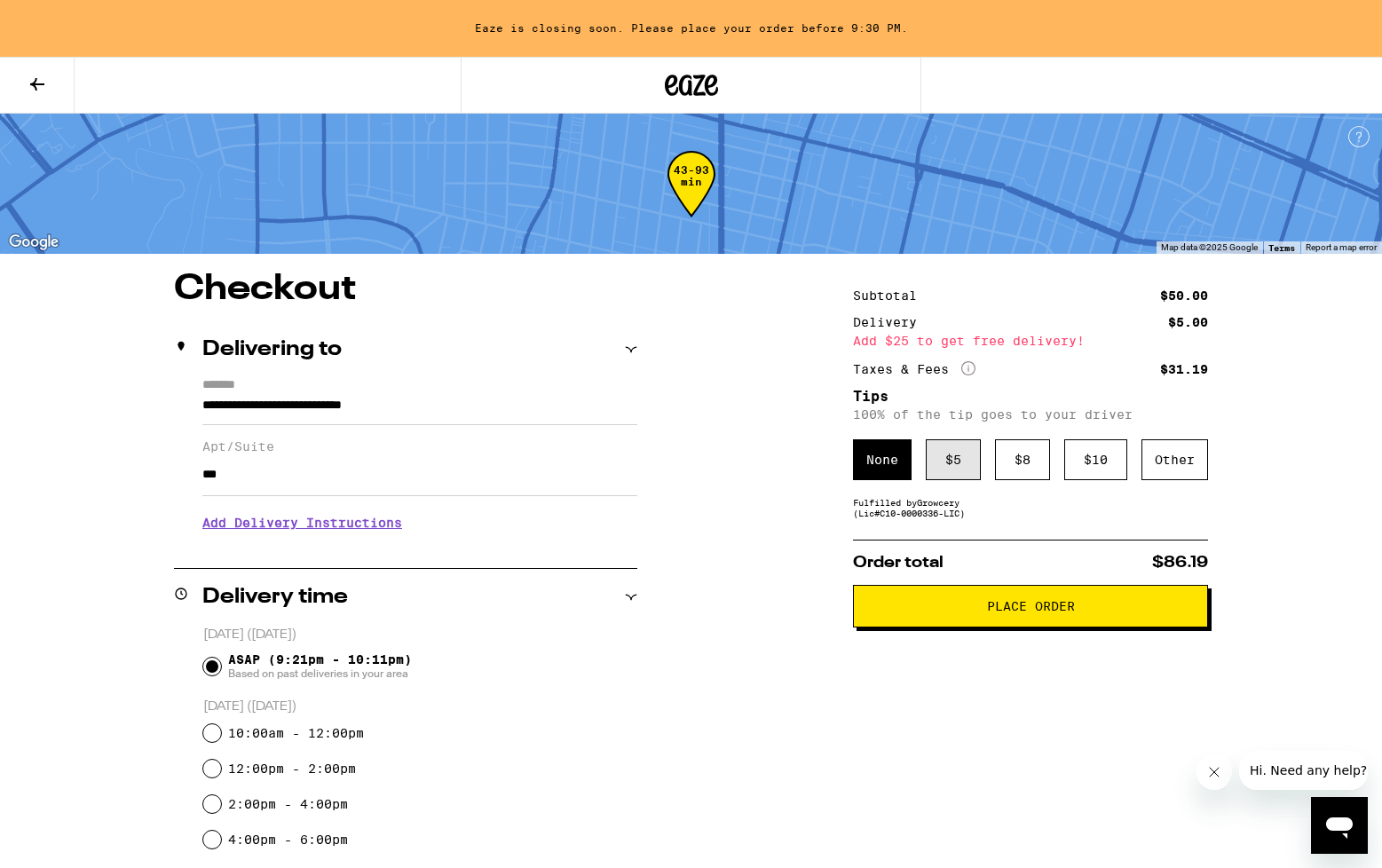
click at [970, 465] on div "$ 5" at bounding box center [953, 459] width 55 height 41
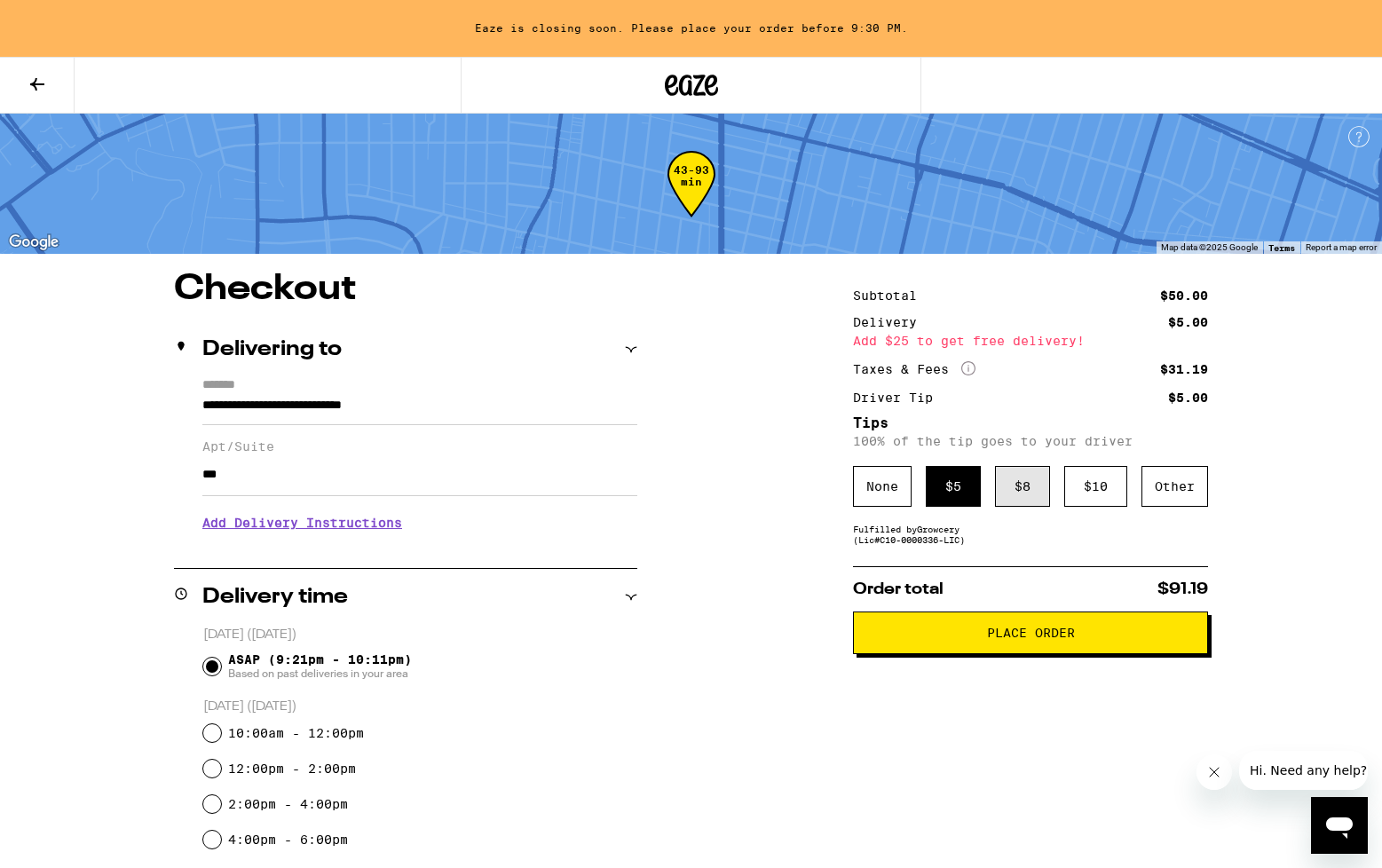
click at [1030, 504] on div "$ 8" at bounding box center [1023, 485] width 55 height 41
click at [1018, 639] on span "Place Order" at bounding box center [1031, 633] width 88 height 12
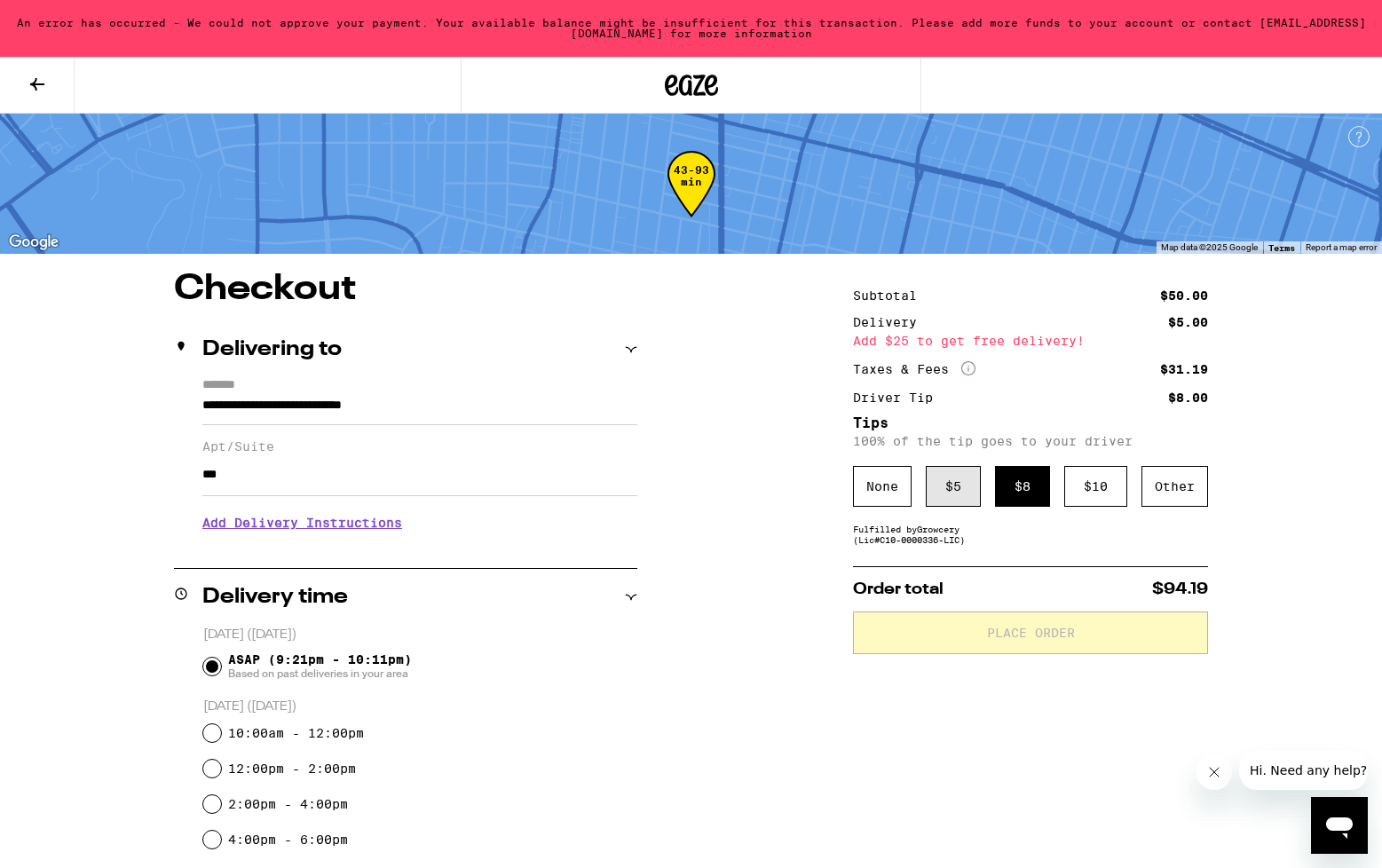
click at [963, 495] on div "$ 5" at bounding box center [953, 485] width 55 height 41
click at [803, 626] on div "**********" at bounding box center [691, 810] width 1278 height 1078
click at [313, 496] on input "***" at bounding box center [419, 474] width 435 height 43
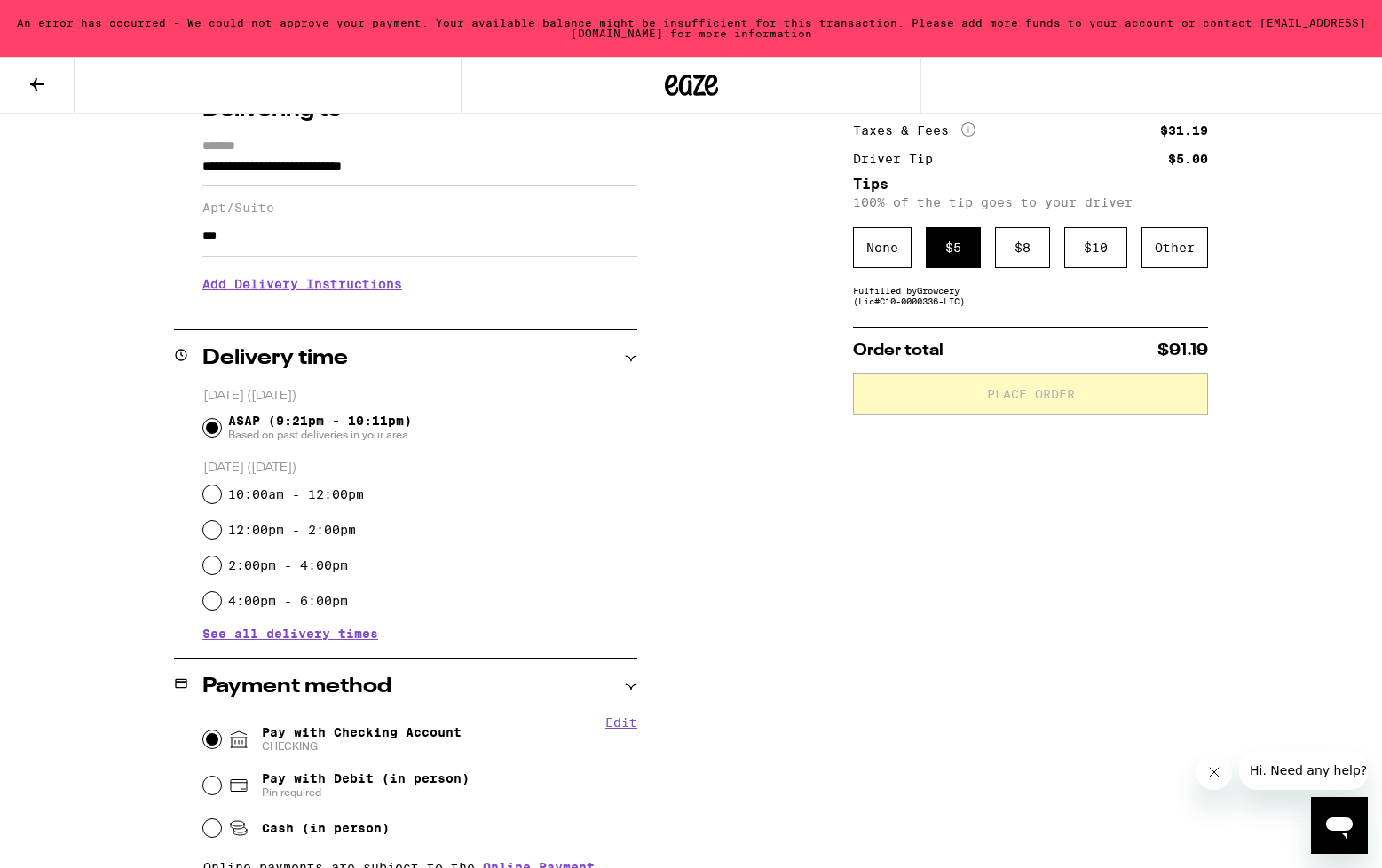
scroll to position [262, 0]
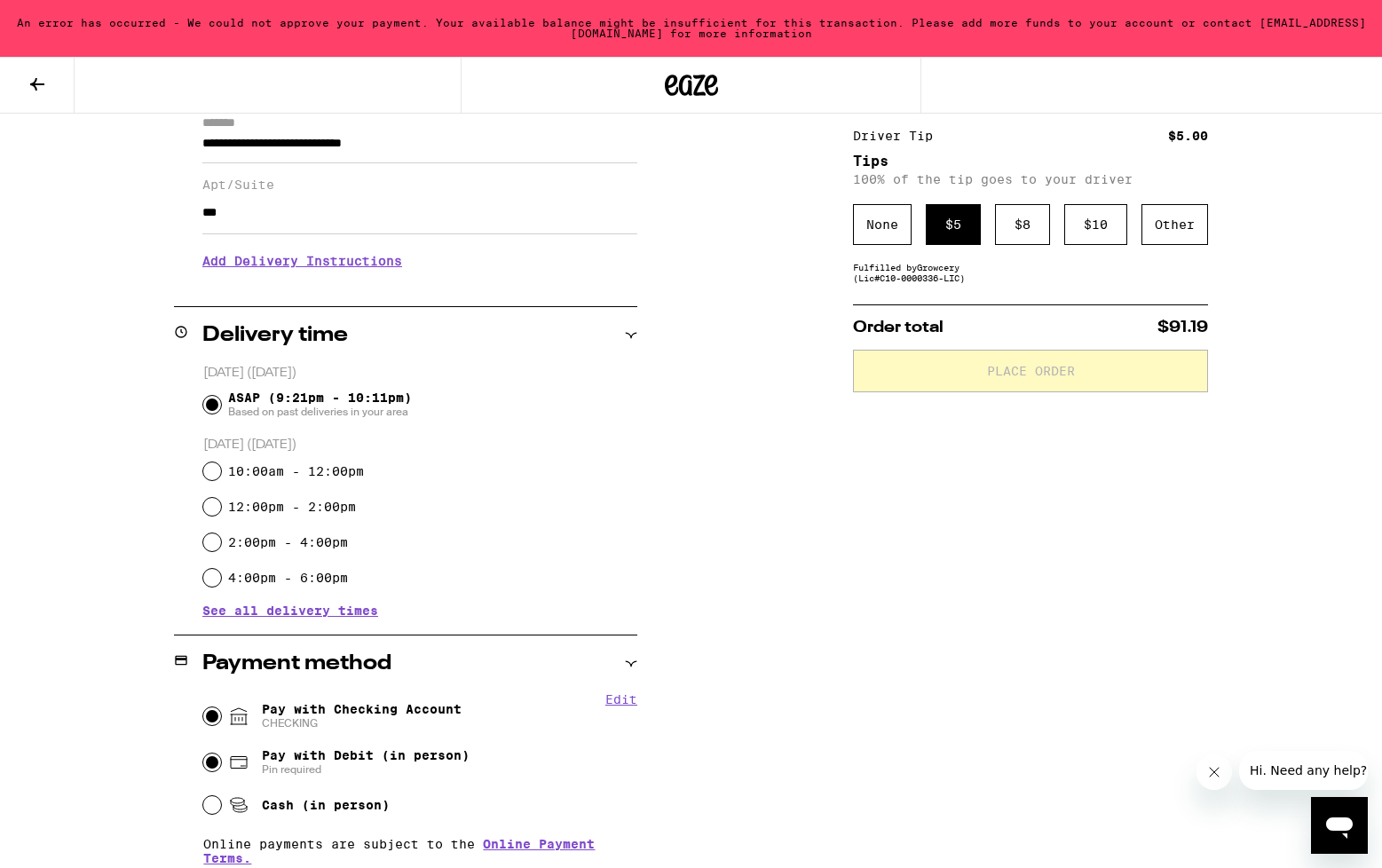
click at [214, 768] on input "Pay with Debit (in person) Pin required" at bounding box center [212, 762] width 18 height 18
radio input "true"
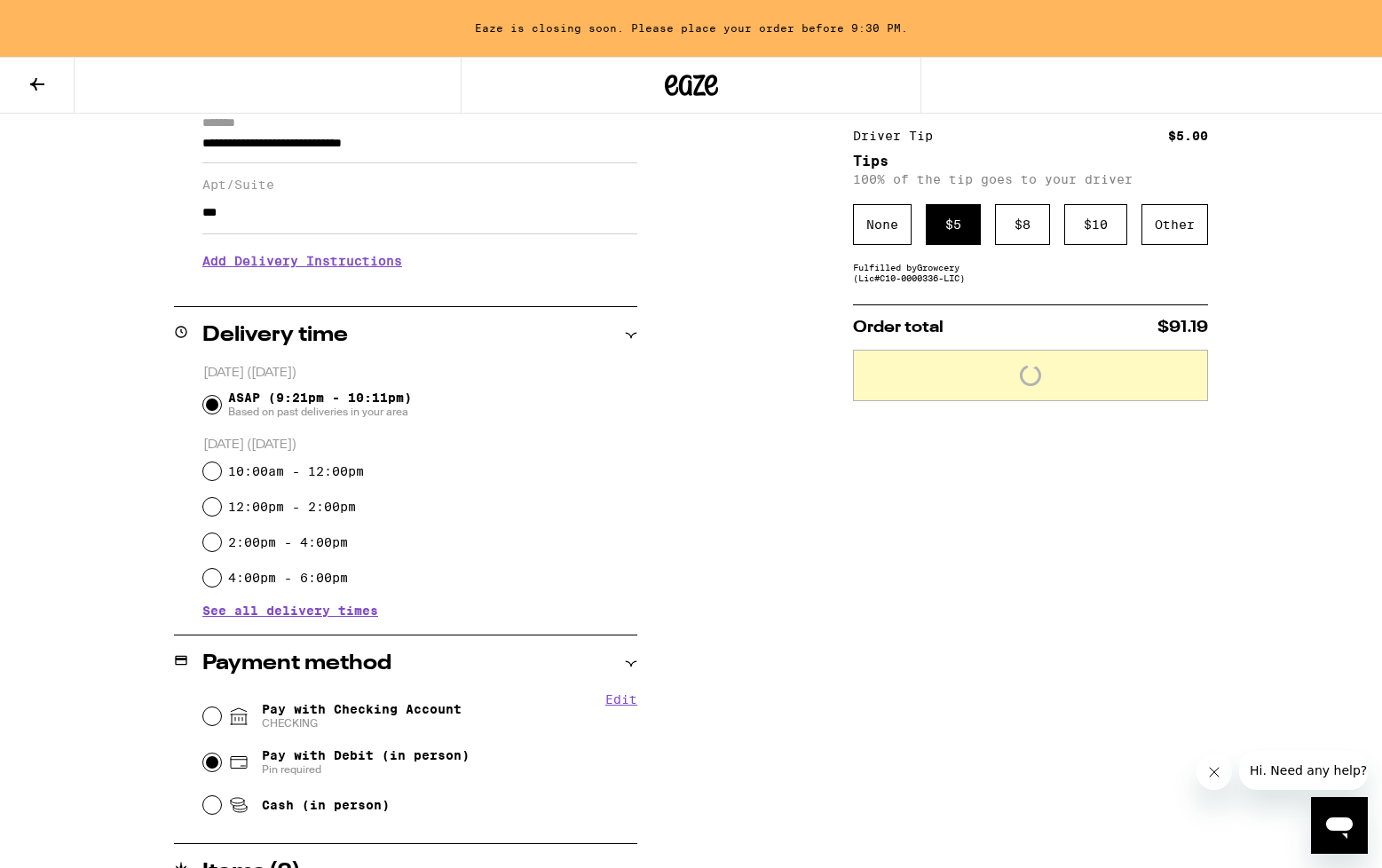
scroll to position [264, 0]
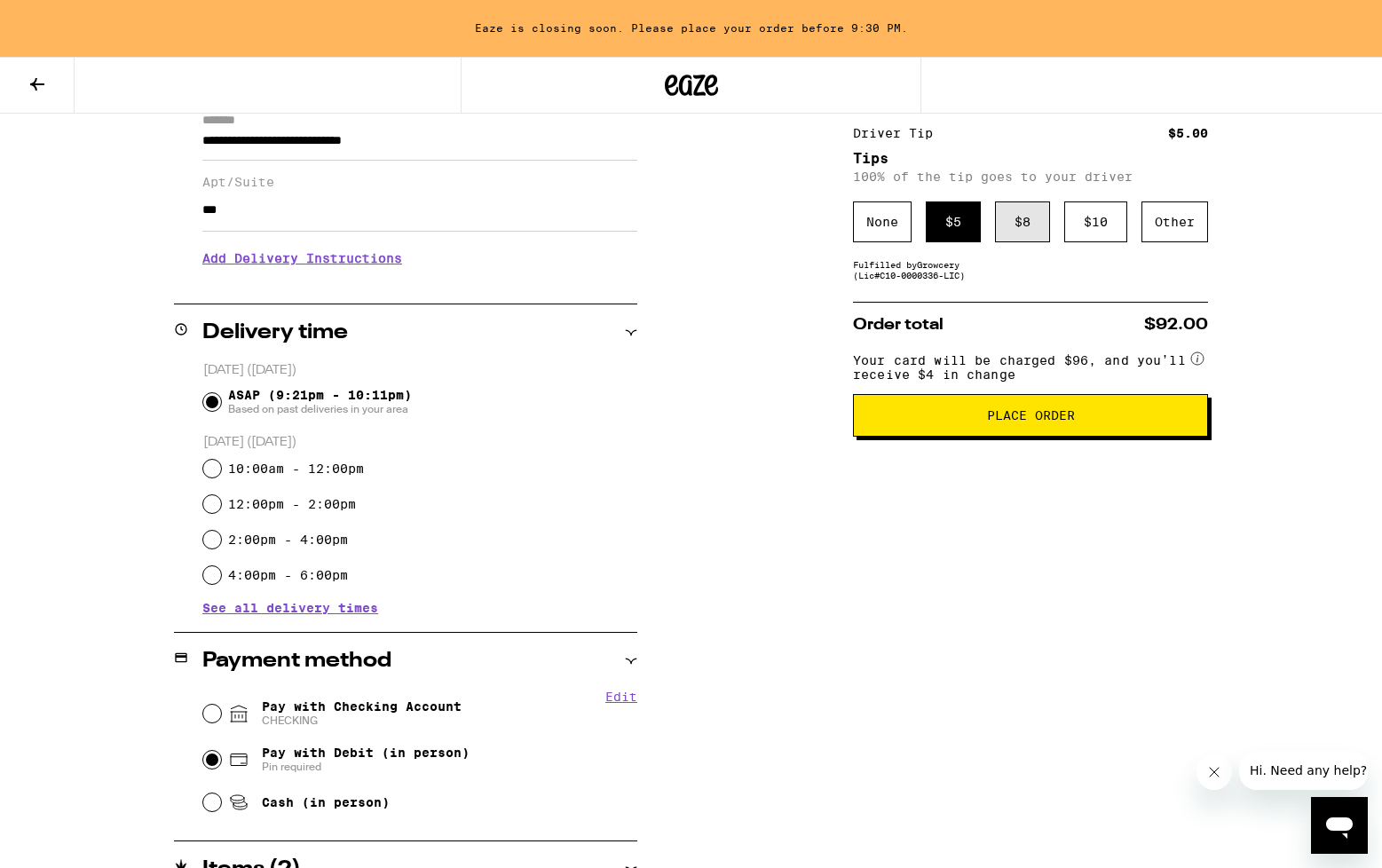
click at [1027, 233] on div "$ 8" at bounding box center [1023, 221] width 55 height 41
click at [987, 421] on span "Place Order" at bounding box center [1031, 415] width 88 height 12
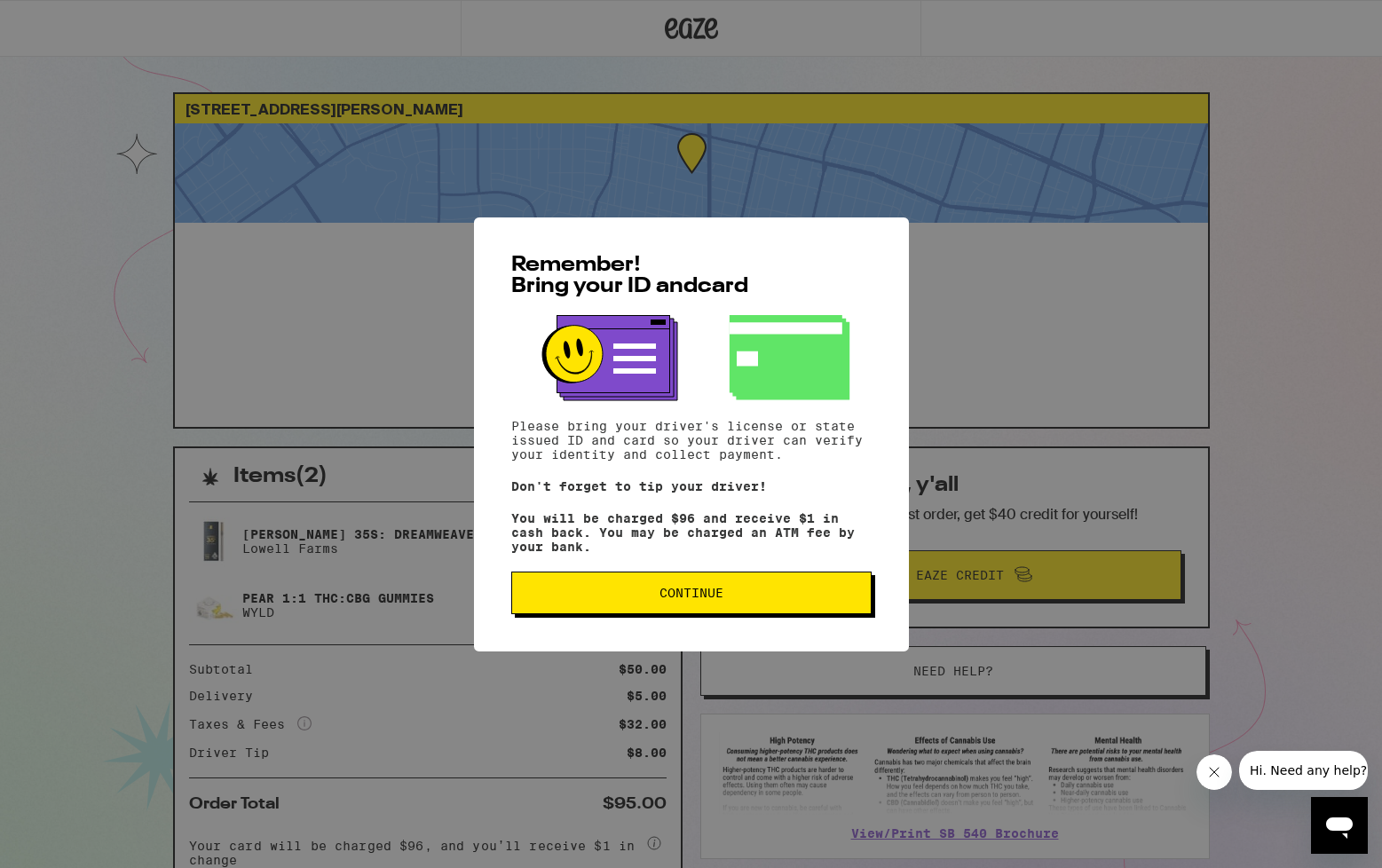
click at [674, 610] on button "Continue" at bounding box center [691, 592] width 361 height 43
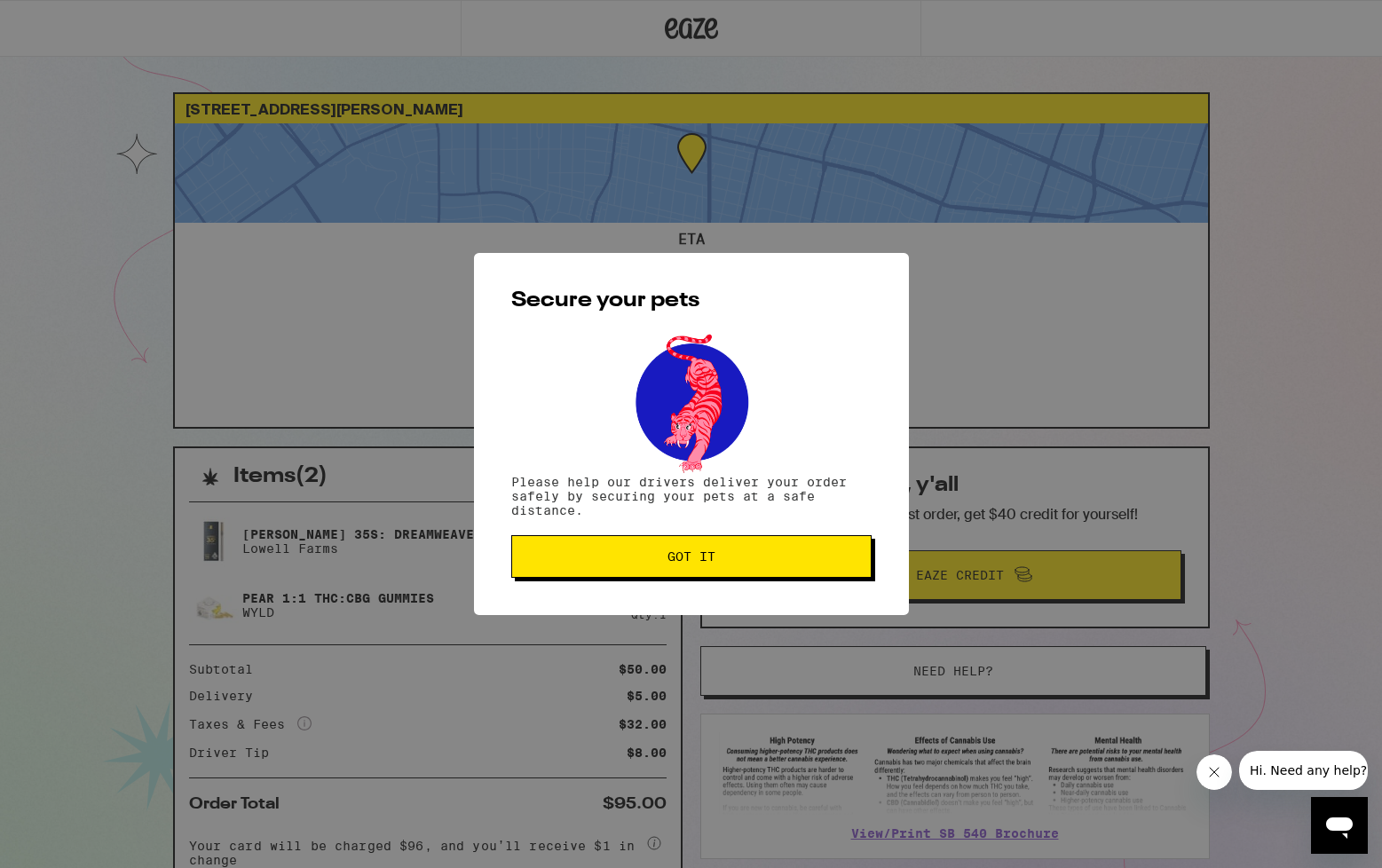
click at [673, 570] on button "Got it" at bounding box center [691, 556] width 361 height 43
